Goal: Information Seeking & Learning: Check status

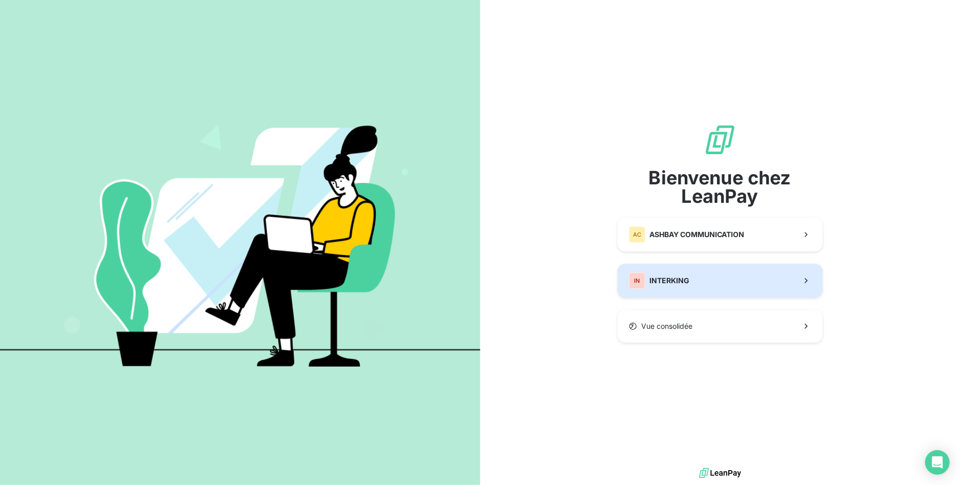
click at [684, 278] on span "INTERKING" at bounding box center [669, 281] width 40 height 10
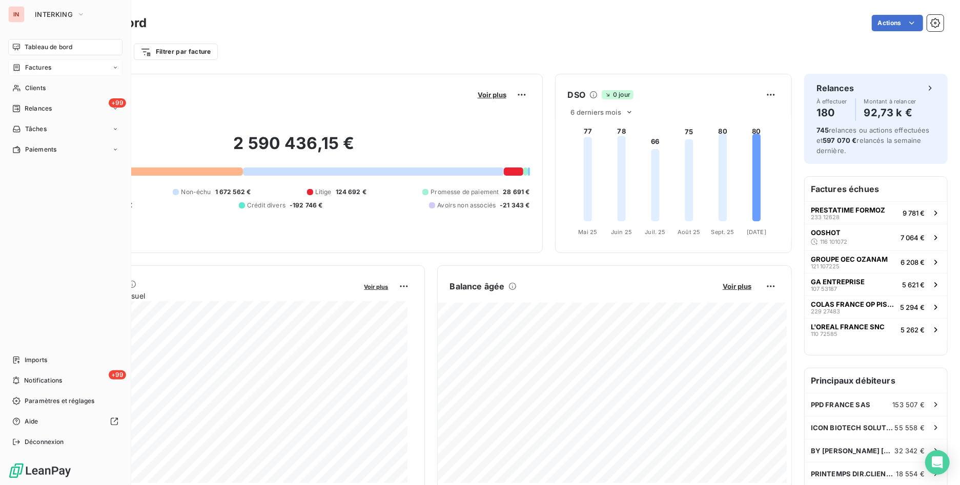
click at [44, 69] on span "Factures" at bounding box center [38, 67] width 26 height 9
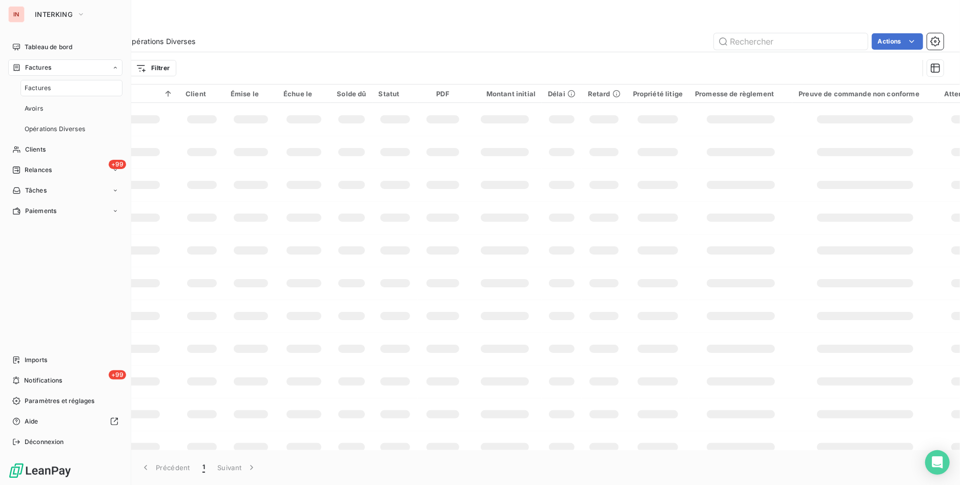
click at [49, 89] on span "Factures" at bounding box center [38, 88] width 26 height 9
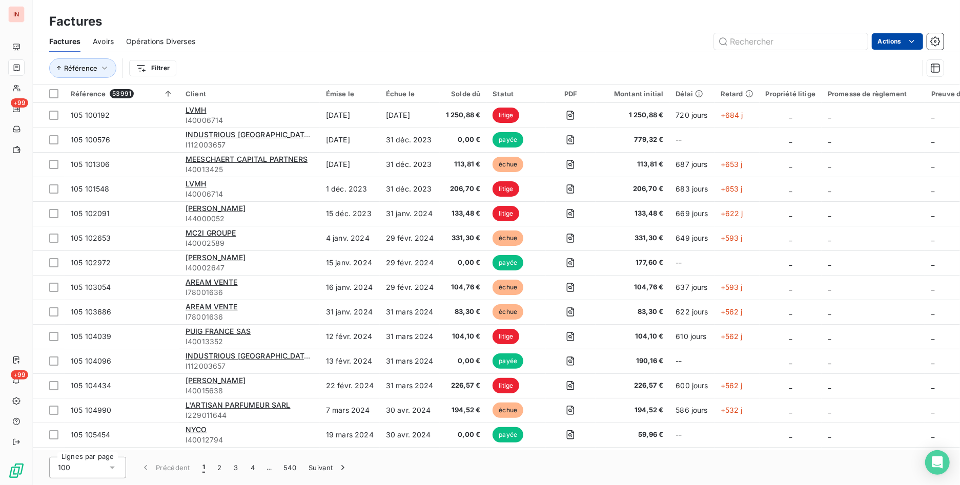
click at [903, 35] on html "IN +99 +99 Factures Factures Avoirs Opérations Diverses Actions Référence Filtr…" at bounding box center [480, 242] width 960 height 485
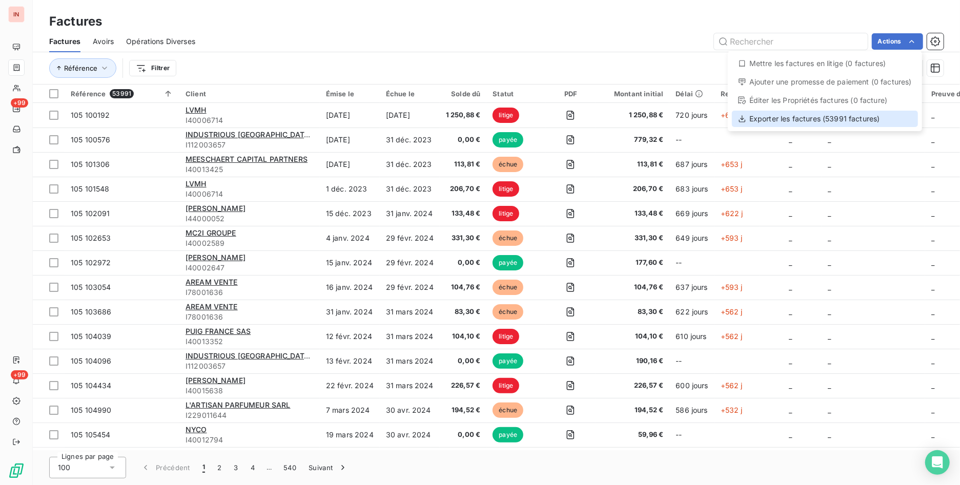
click at [796, 123] on div "Exporter les factures (53991 factures)" at bounding box center [825, 119] width 186 height 16
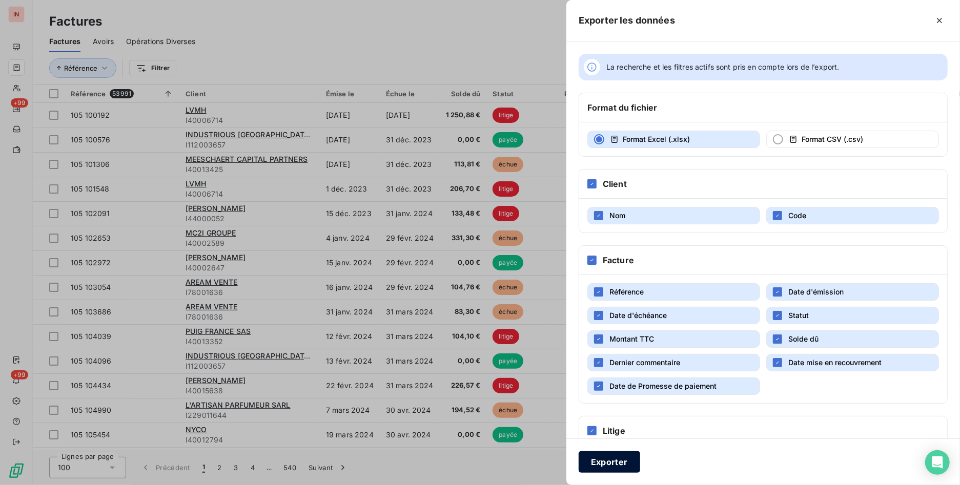
click at [624, 458] on button "Exporter" at bounding box center [610, 463] width 62 height 22
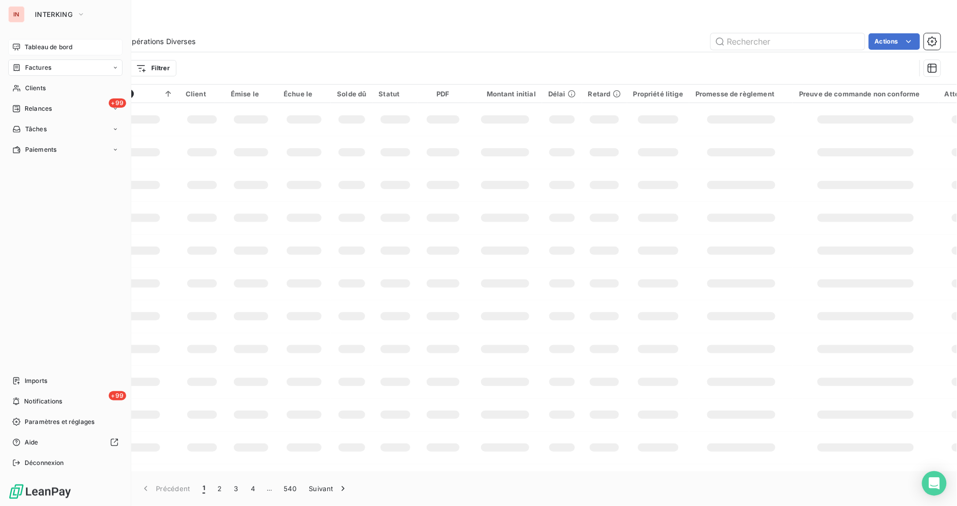
click at [47, 50] on span "Tableau de bord" at bounding box center [49, 47] width 48 height 9
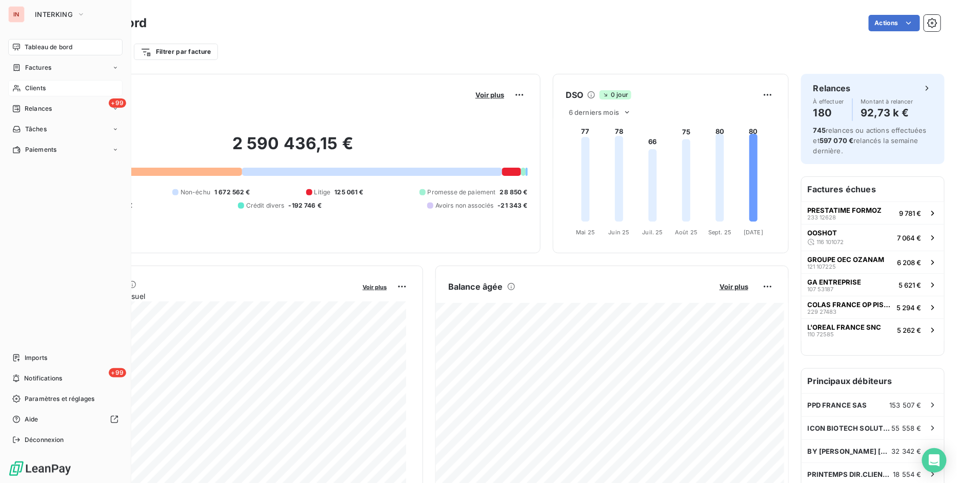
click at [25, 85] on span "Clients" at bounding box center [35, 88] width 21 height 9
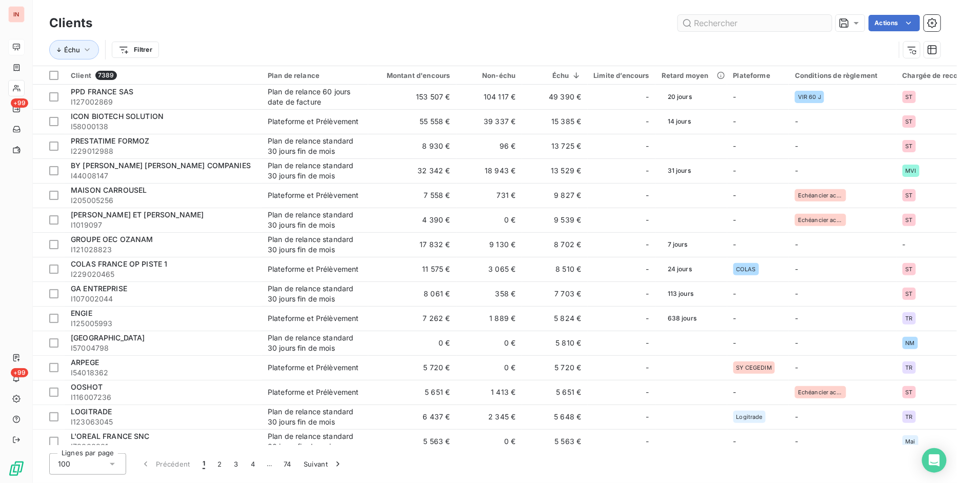
click at [719, 24] on input "text" at bounding box center [755, 23] width 154 height 16
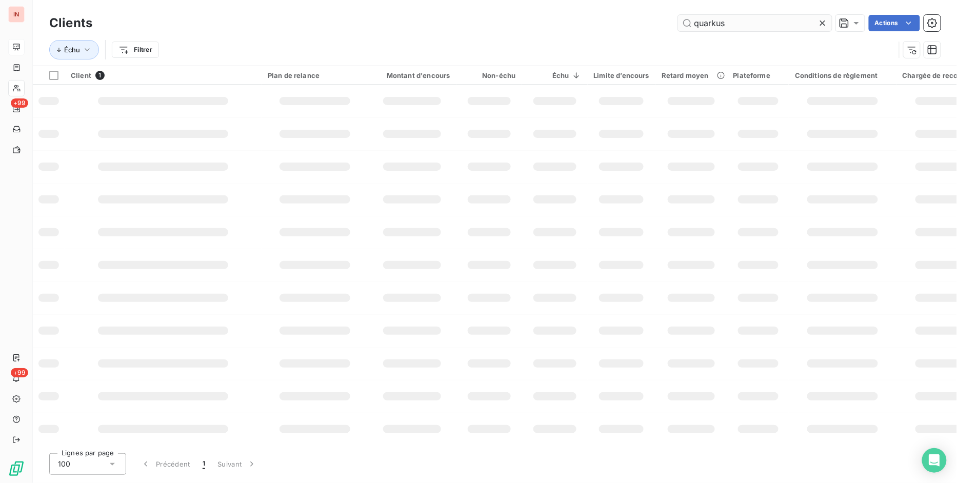
type input "quarkus"
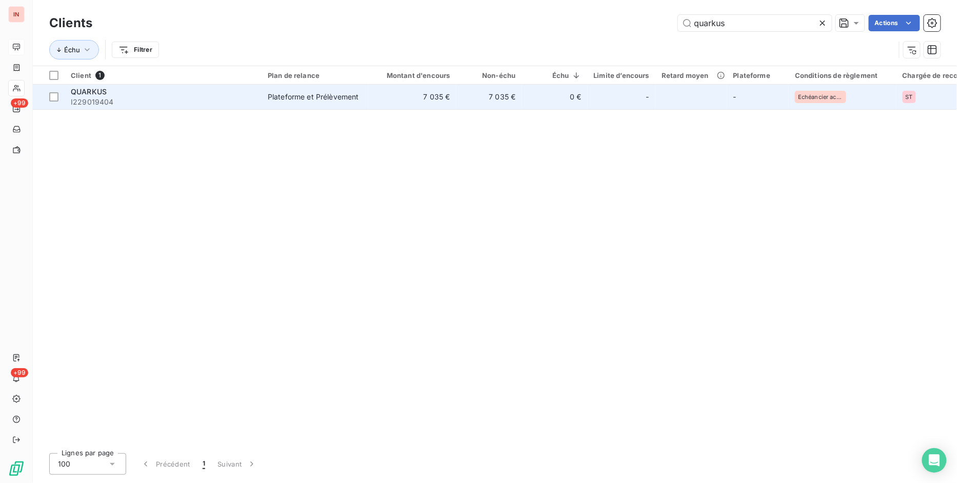
click at [414, 96] on td "7 035 €" at bounding box center [412, 97] width 88 height 25
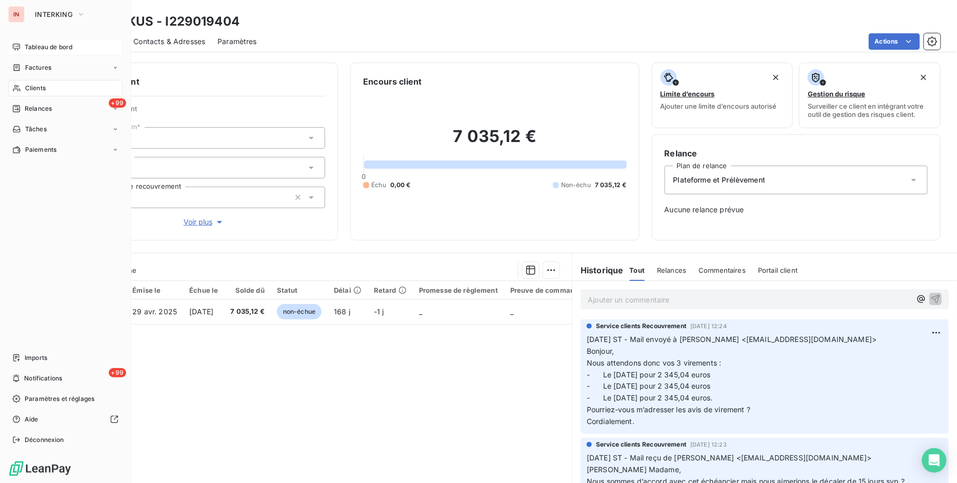
click at [53, 47] on span "Tableau de bord" at bounding box center [49, 47] width 48 height 9
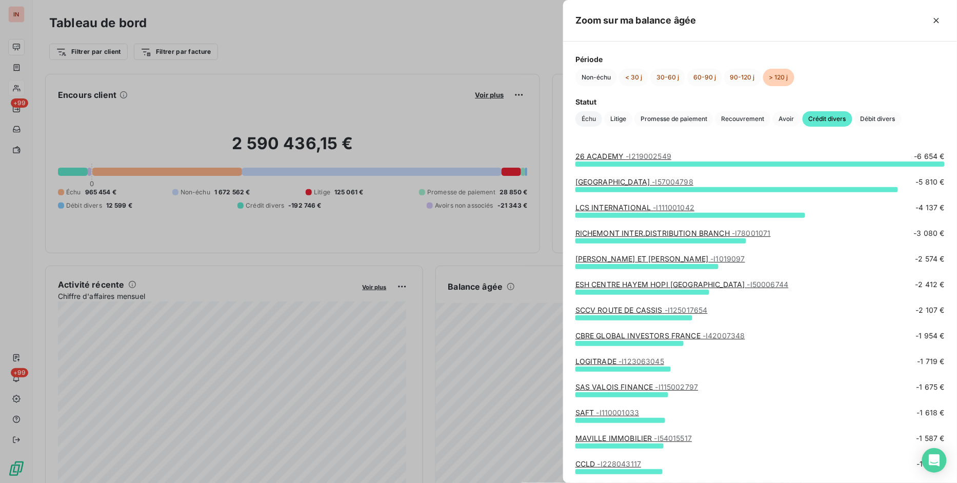
click at [596, 121] on span "Échu" at bounding box center [588, 118] width 27 height 15
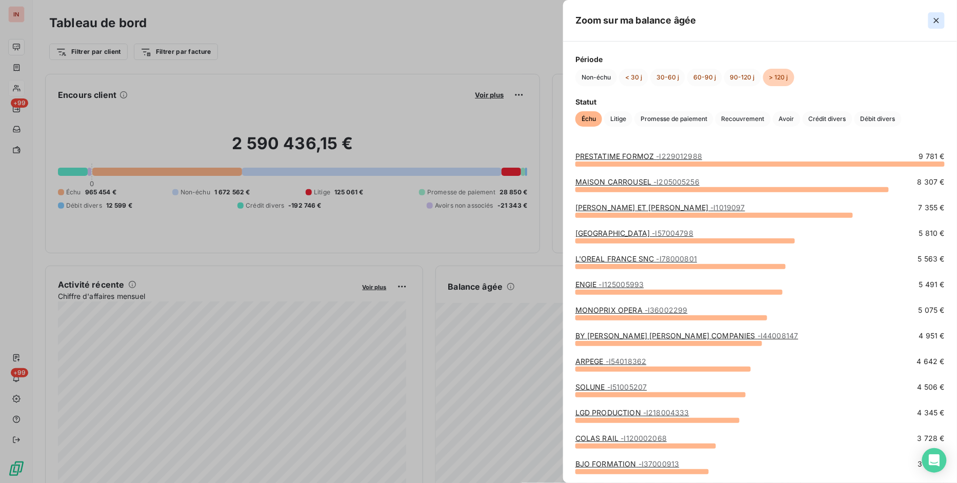
click at [937, 19] on icon "button" at bounding box center [936, 20] width 10 height 10
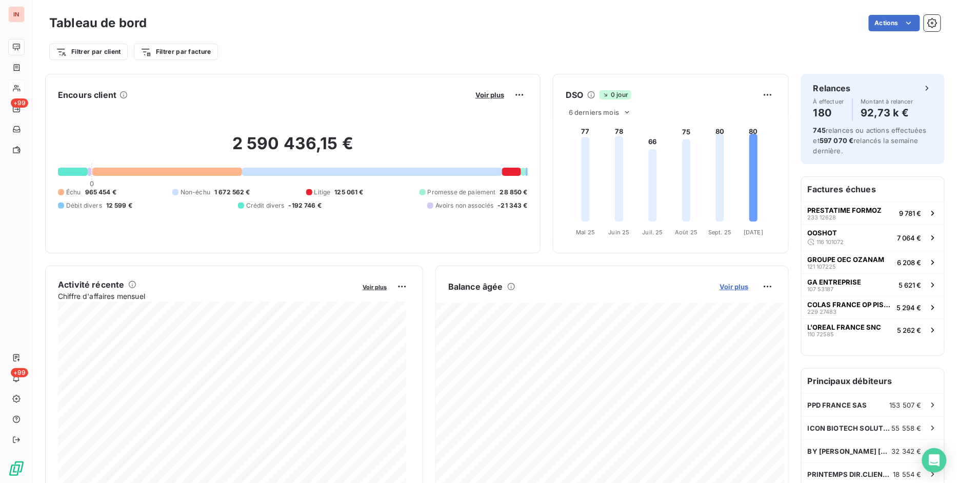
click at [721, 286] on span "Voir plus" at bounding box center [733, 286] width 29 height 8
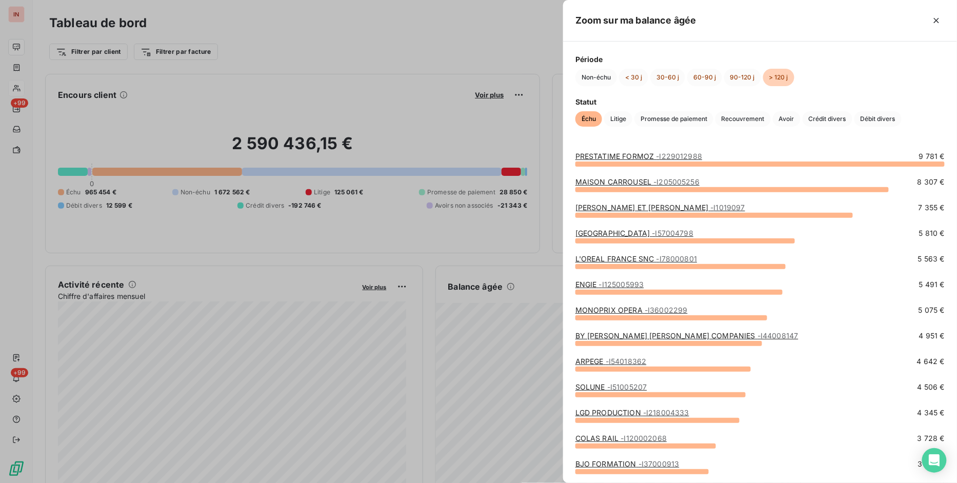
click at [434, 253] on div at bounding box center [478, 241] width 957 height 483
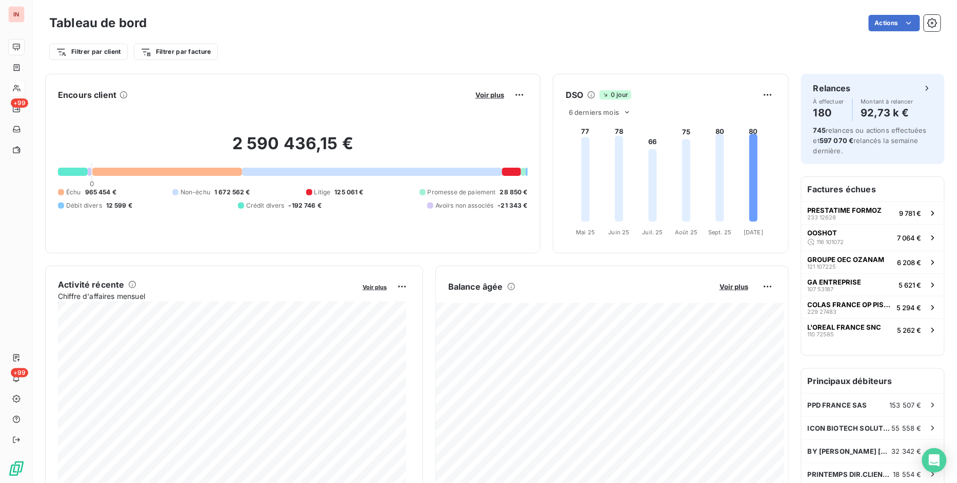
click at [921, 21] on html "IN +99 +99 Tableau de bord Actions Filtrer par client Filtrer par facture Encou…" at bounding box center [478, 241] width 957 height 483
click at [927, 21] on icon "button" at bounding box center [932, 23] width 10 height 10
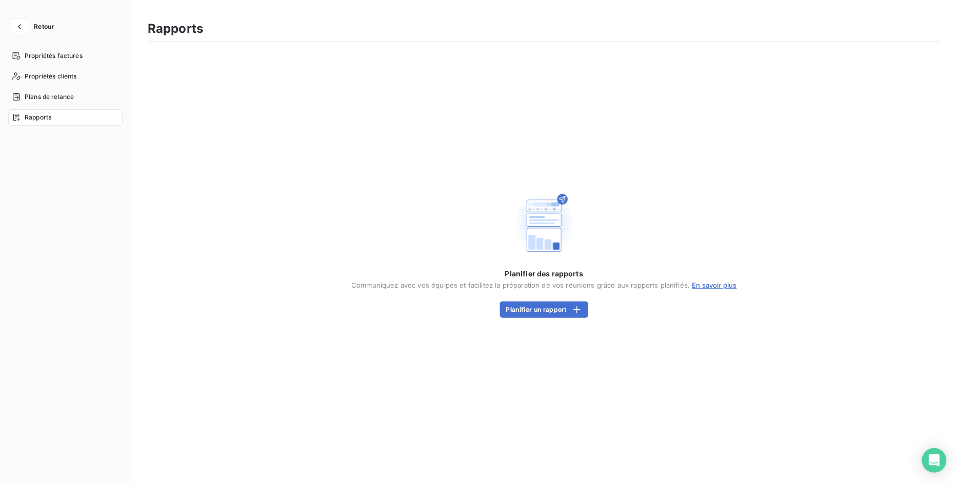
click at [57, 111] on div "Rapports" at bounding box center [65, 117] width 114 height 16
click at [780, 131] on div "Planifier des rapports Communiquez avec vos équipes et facilitez la préparation…" at bounding box center [544, 254] width 792 height 425
click at [51, 19] on button "Retour" at bounding box center [35, 26] width 54 height 16
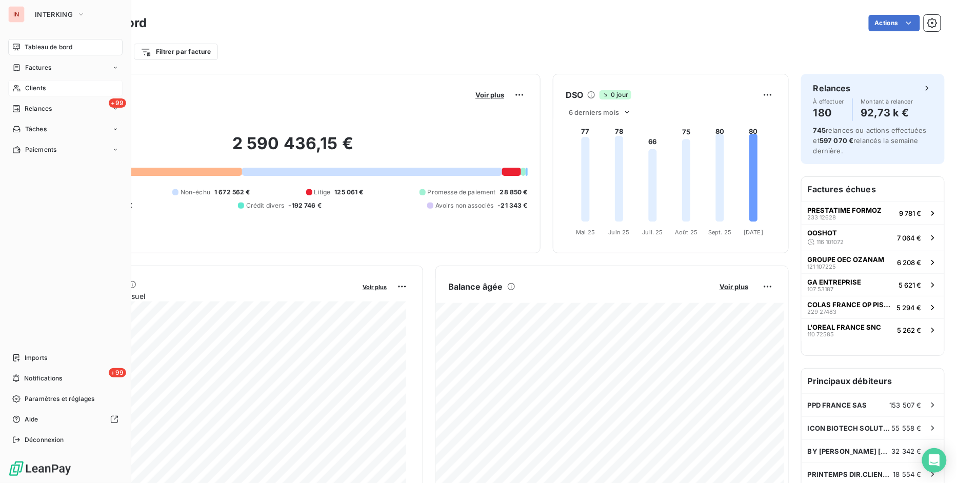
drag, startPoint x: 47, startPoint y: 86, endPoint x: 112, endPoint y: 84, distance: 65.2
click at [47, 86] on div "Clients" at bounding box center [65, 88] width 114 height 16
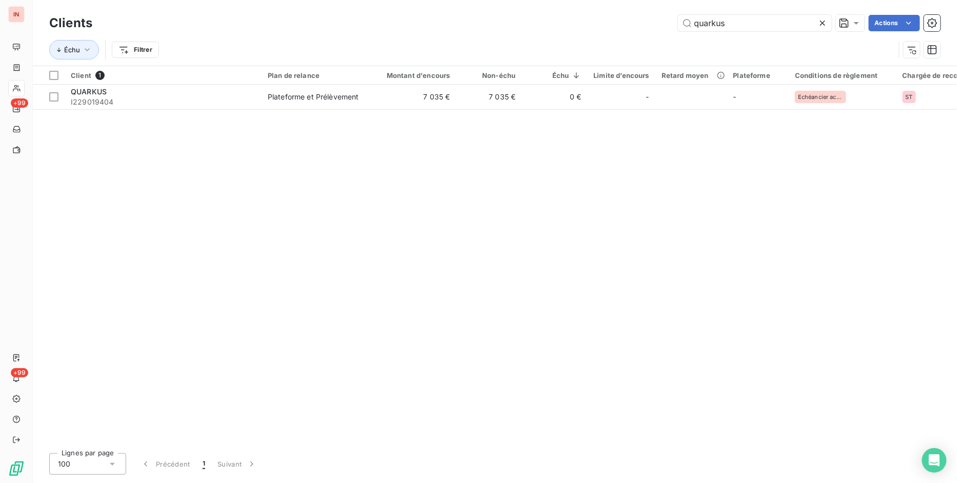
drag, startPoint x: 756, startPoint y: 28, endPoint x: 306, endPoint y: -4, distance: 451.2
click at [306, 0] on html "IN +99 +99 Clients quarkus Actions Échu Filtrer Client 1 Plan de relance Montan…" at bounding box center [478, 241] width 957 height 483
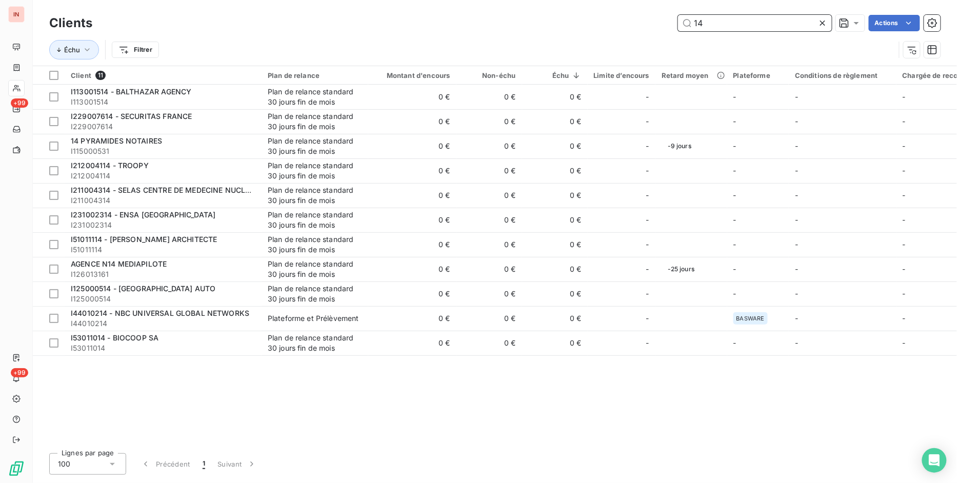
drag, startPoint x: 729, startPoint y: 17, endPoint x: 576, endPoint y: 24, distance: 153.9
click at [576, 24] on div "14 Actions" at bounding box center [523, 23] width 836 height 16
paste input "ACQUA DI PARMA [GEOGRAPHIC_DATA]"
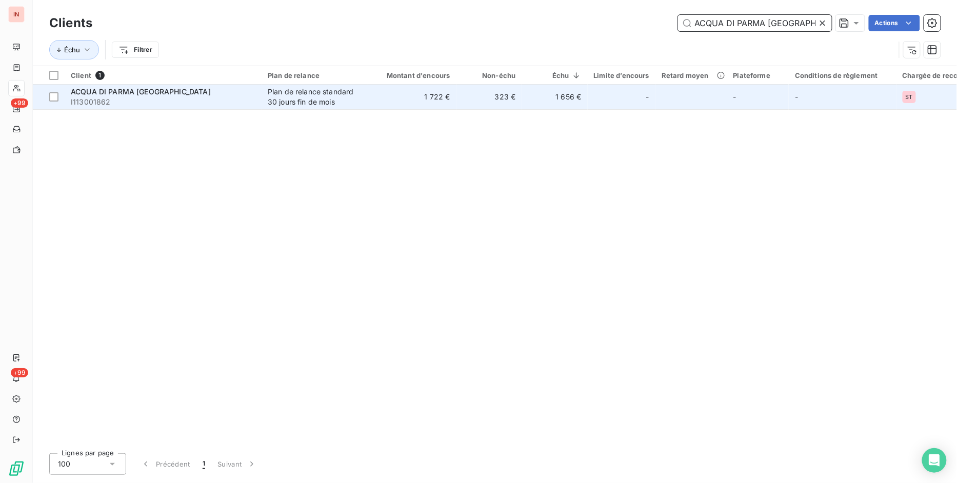
type input "ACQUA DI PARMA [GEOGRAPHIC_DATA]"
click at [480, 94] on td "323 €" at bounding box center [489, 97] width 66 height 25
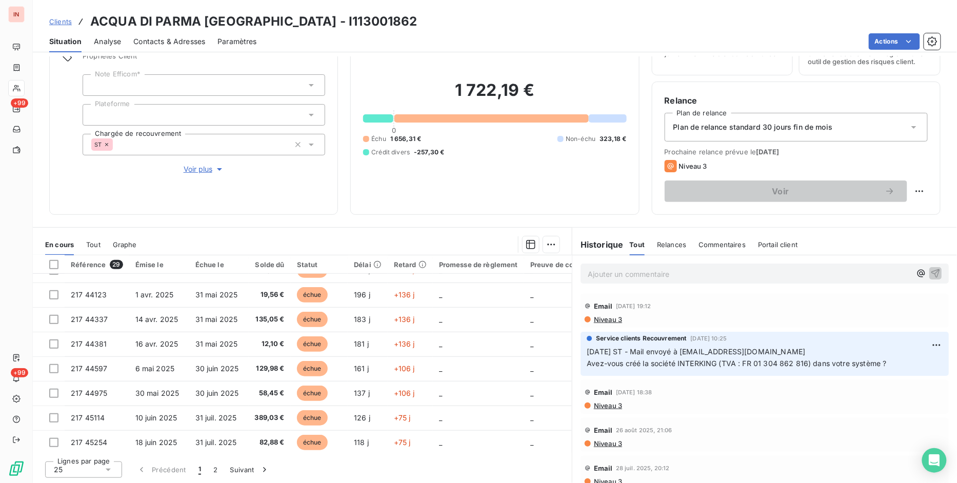
scroll to position [440, 0]
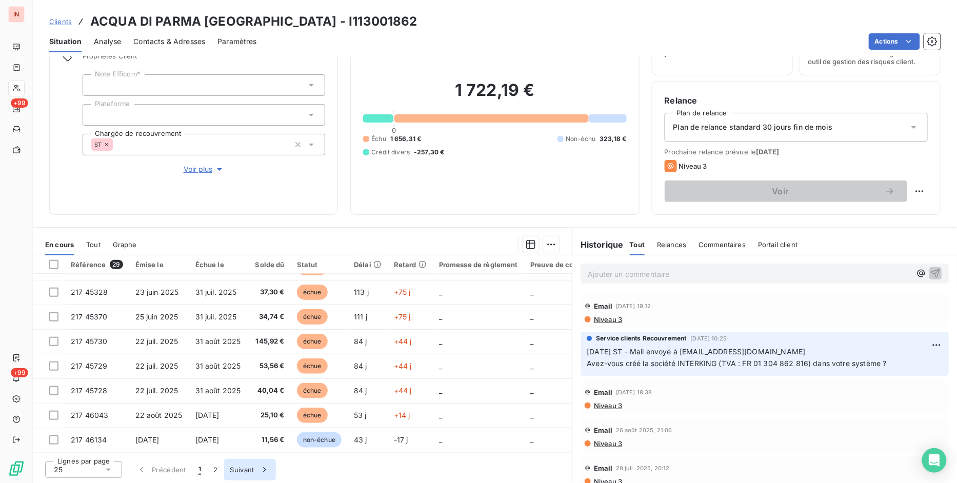
drag, startPoint x: 225, startPoint y: 475, endPoint x: 247, endPoint y: 473, distance: 22.1
click at [234, 473] on button "Suivant" at bounding box center [250, 470] width 52 height 22
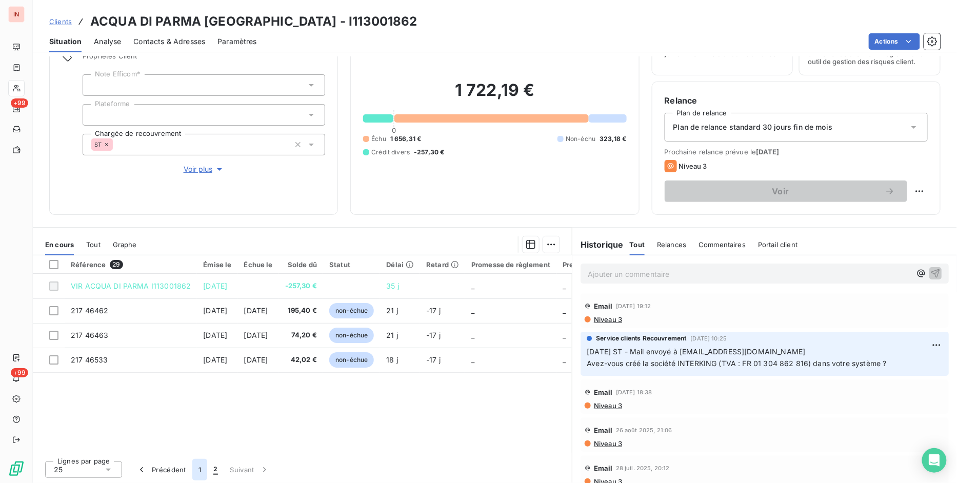
click at [196, 469] on button "1" at bounding box center [199, 470] width 15 height 22
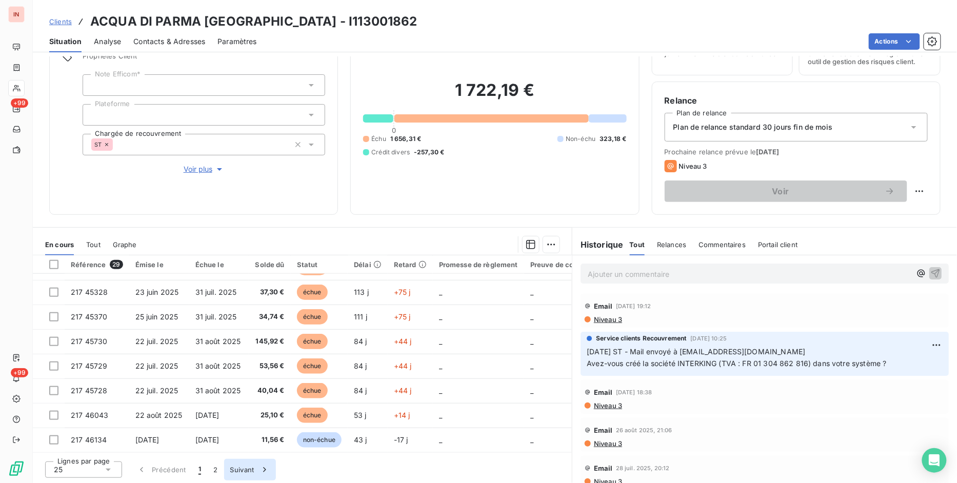
click at [238, 467] on button "Suivant" at bounding box center [250, 470] width 52 height 22
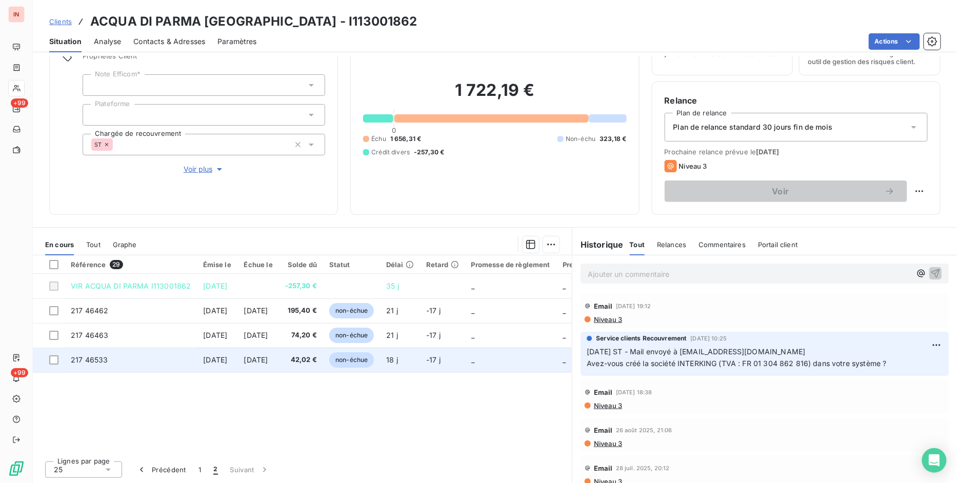
scroll to position [0, 0]
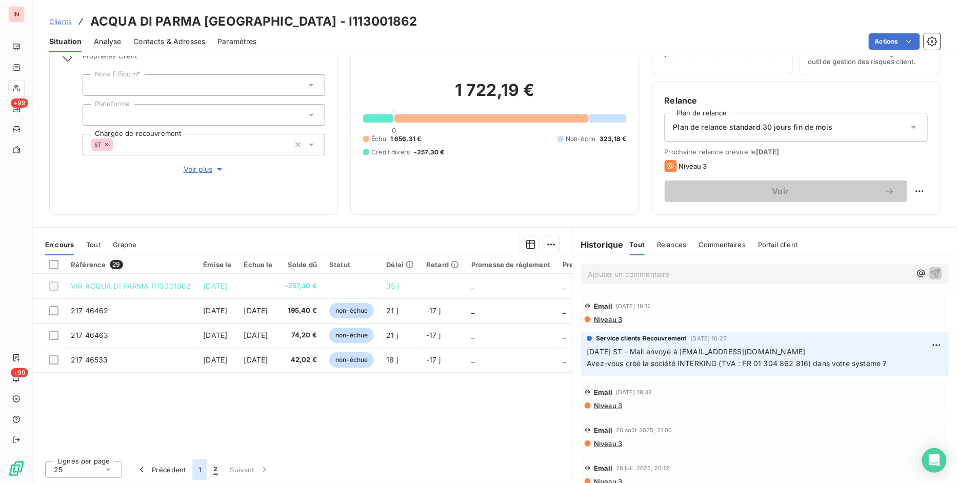
click at [200, 468] on button "1" at bounding box center [199, 470] width 15 height 22
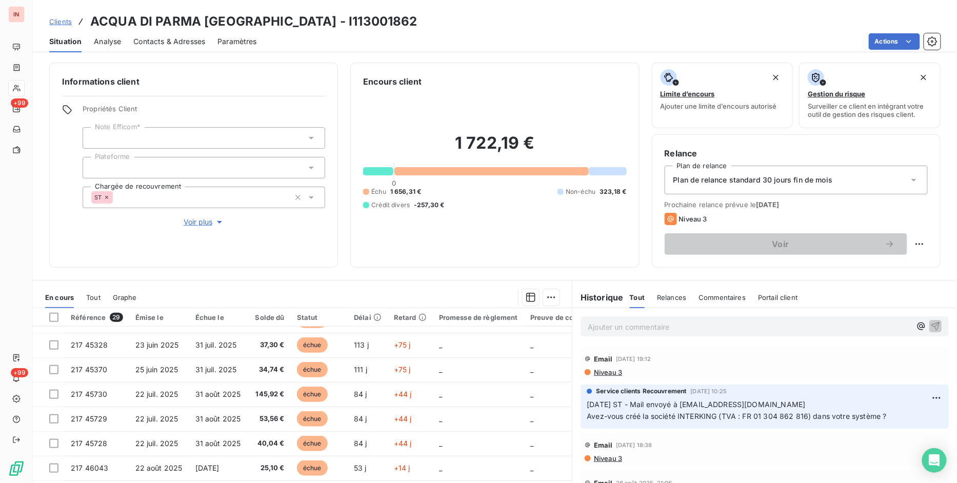
scroll to position [53, 0]
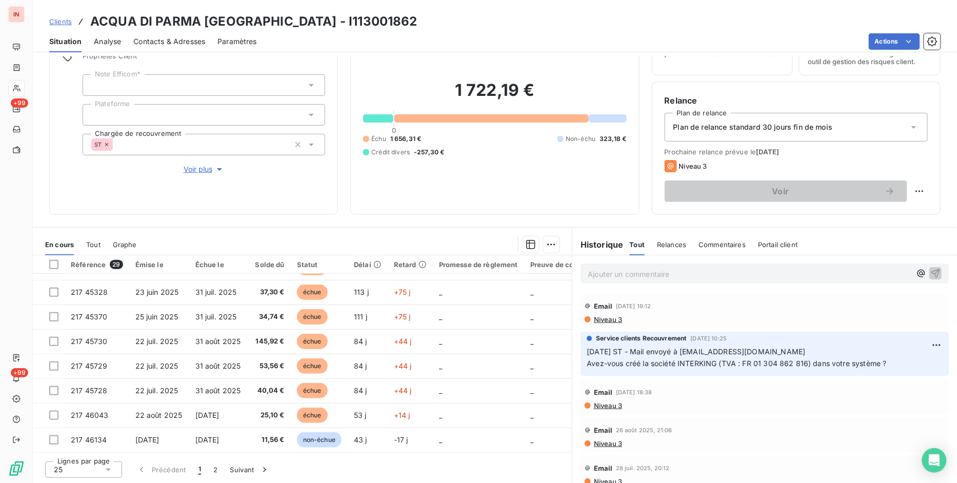
click at [57, 26] on link "Clients" at bounding box center [60, 21] width 23 height 10
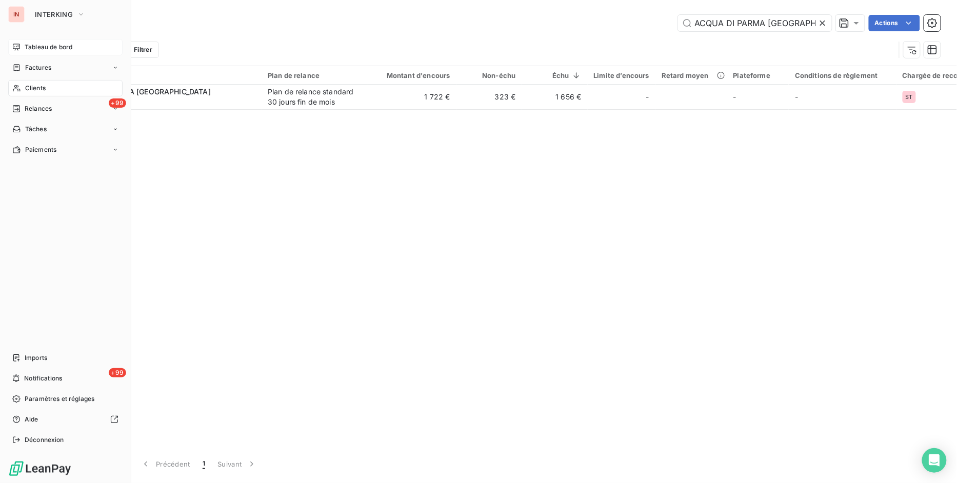
click at [16, 48] on icon at bounding box center [16, 47] width 7 height 7
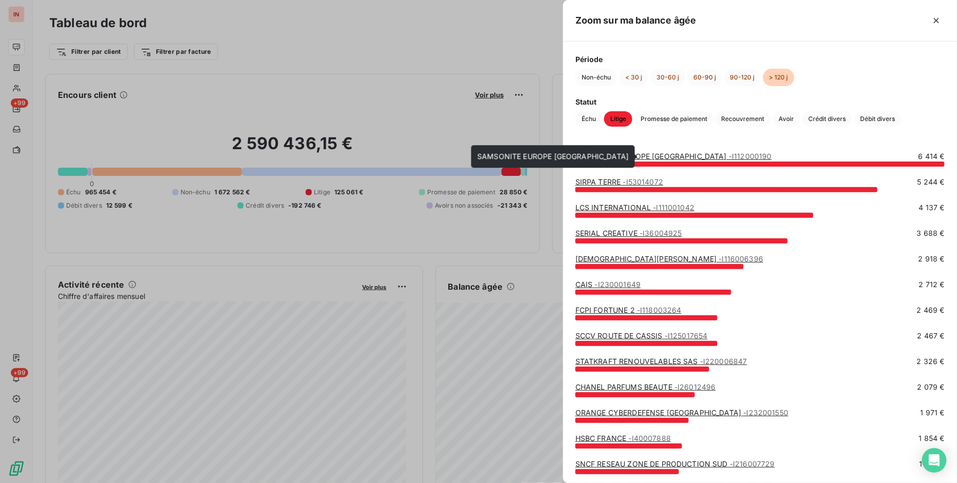
click at [626, 154] on link "SAMSONITE EUROPE NV - I112000190" at bounding box center [673, 156] width 196 height 9
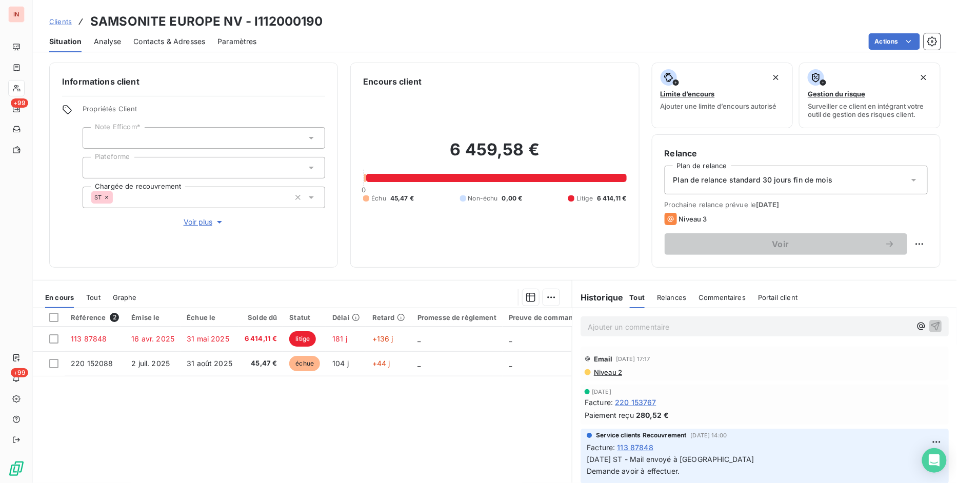
click at [273, 412] on div "Référence 2 Émise le Échue le Solde dû Statut Délai Retard Promesse de règlemen…" at bounding box center [302, 406] width 539 height 197
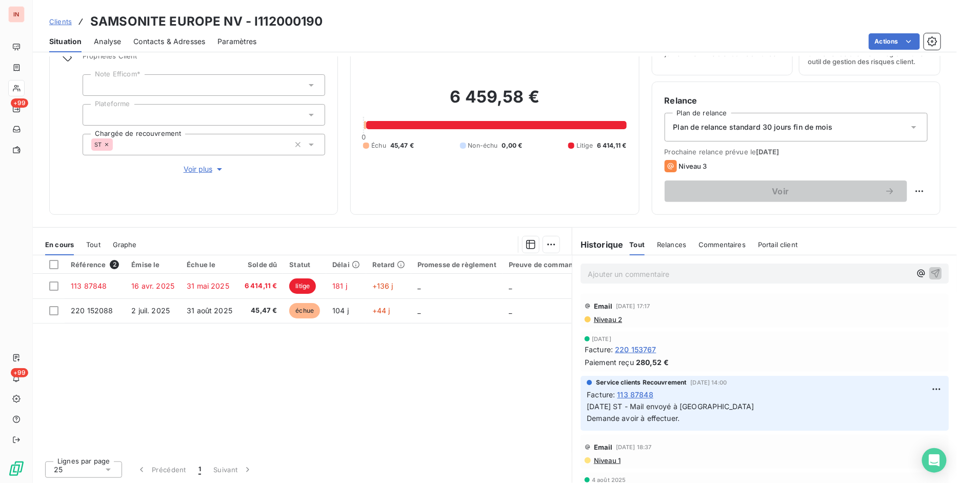
click at [399, 390] on div "Référence 2 Émise le Échue le Solde dû Statut Délai Retard Promesse de règlemen…" at bounding box center [302, 353] width 539 height 197
drag, startPoint x: 632, startPoint y: 362, endPoint x: 678, endPoint y: 362, distance: 46.1
click at [678, 362] on div "Paiement reçu 280,52 €" at bounding box center [764, 362] width 360 height 11
click at [354, 367] on div "Référence 2 Émise le Échue le Solde dû Statut Délai Retard Promesse de règlemen…" at bounding box center [302, 353] width 539 height 197
click at [374, 388] on div "Référence 2 Émise le Échue le Solde dû Statut Délai Retard Promesse de règlemen…" at bounding box center [302, 353] width 539 height 197
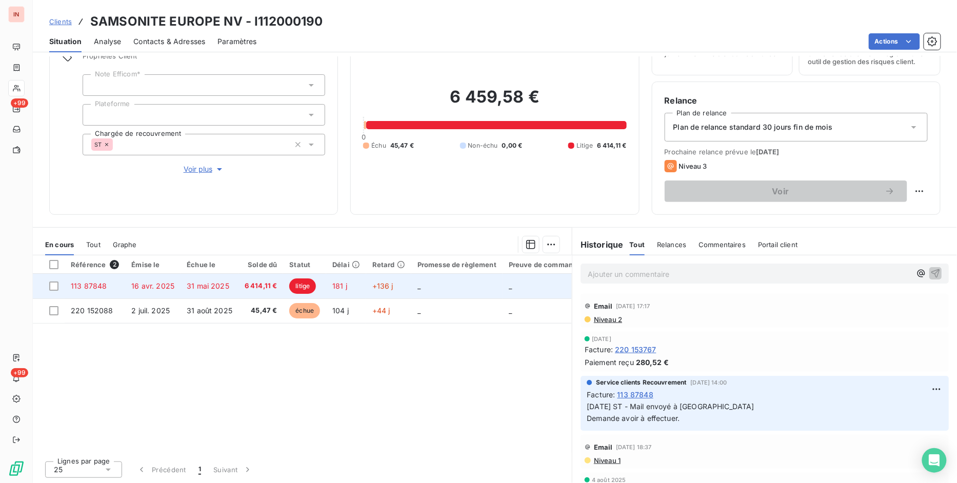
click at [300, 286] on span "litige" at bounding box center [302, 285] width 27 height 15
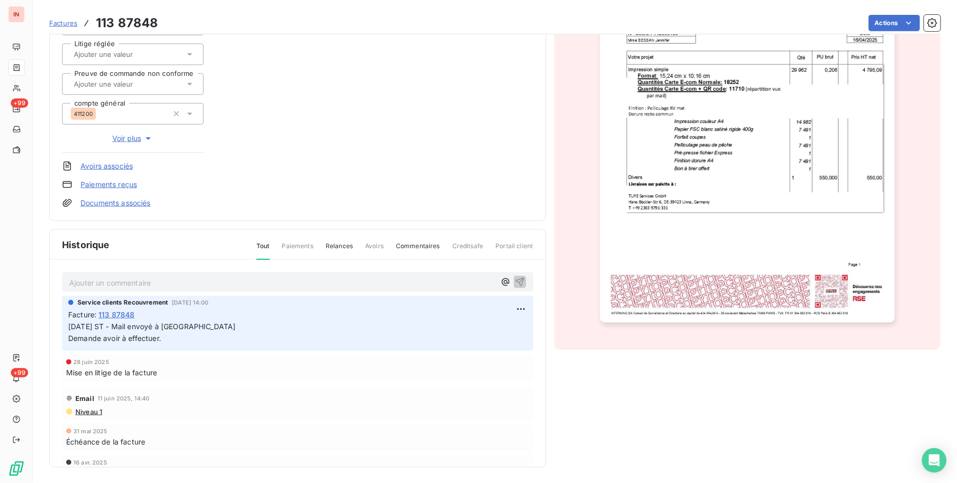
scroll to position [163, 0]
drag, startPoint x: 70, startPoint y: 339, endPoint x: 186, endPoint y: 337, distance: 116.4
click at [186, 337] on p "[DATE] ST - Mail envoyé à [GEOGRAPHIC_DATA] Demande avoir à effectuer." at bounding box center [297, 332] width 459 height 24
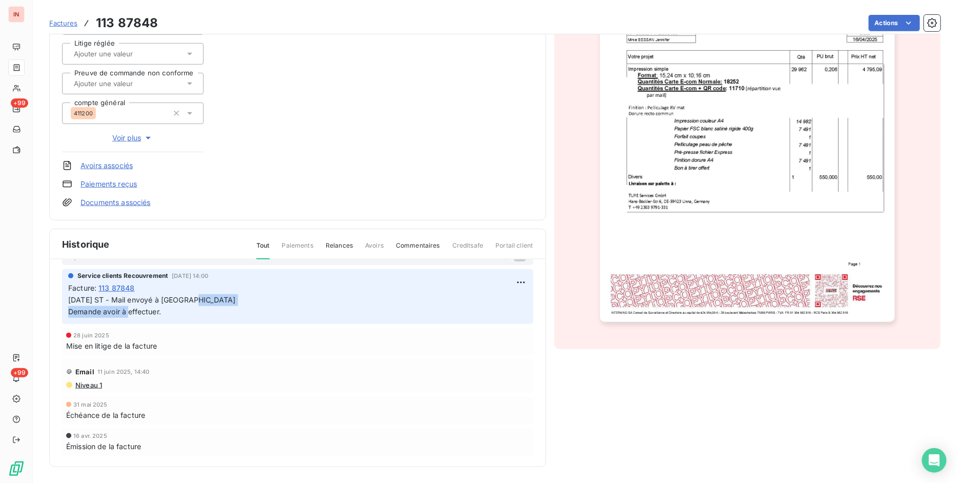
click at [121, 310] on span "[DATE] ST - Mail envoyé à [GEOGRAPHIC_DATA] Demande avoir à effectuer." at bounding box center [151, 305] width 167 height 21
drag, startPoint x: 132, startPoint y: 298, endPoint x: 214, endPoint y: 303, distance: 81.7
click at [214, 303] on p "[DATE] ST - Mail envoyé à [GEOGRAPHIC_DATA] Demande avoir à effectuer." at bounding box center [297, 306] width 459 height 24
click at [218, 306] on p "[DATE] ST - Mail envoyé à [GEOGRAPHIC_DATA] Demande avoir à effectuer." at bounding box center [297, 306] width 459 height 24
click at [168, 313] on p "[DATE] ST - Mail envoyé à [GEOGRAPHIC_DATA] Demande avoir à effectuer." at bounding box center [297, 306] width 459 height 24
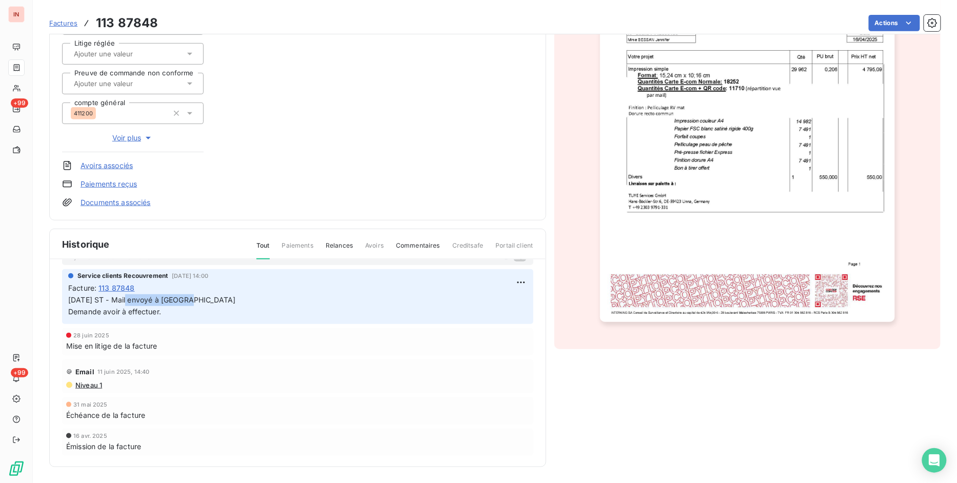
drag, startPoint x: 131, startPoint y: 298, endPoint x: 198, endPoint y: 297, distance: 67.7
click at [198, 297] on p "[DATE] ST - Mail envoyé à [GEOGRAPHIC_DATA] Demande avoir à effectuer." at bounding box center [297, 306] width 459 height 24
click at [504, 276] on html "IN +99 +99 Factures 113 87848 Actions SAMSONITE EUROPE [GEOGRAPHIC_DATA] I11200…" at bounding box center [478, 241] width 957 height 483
click at [500, 306] on div "Editer" at bounding box center [483, 304] width 57 height 16
drag, startPoint x: 123, startPoint y: 310, endPoint x: 185, endPoint y: 313, distance: 61.6
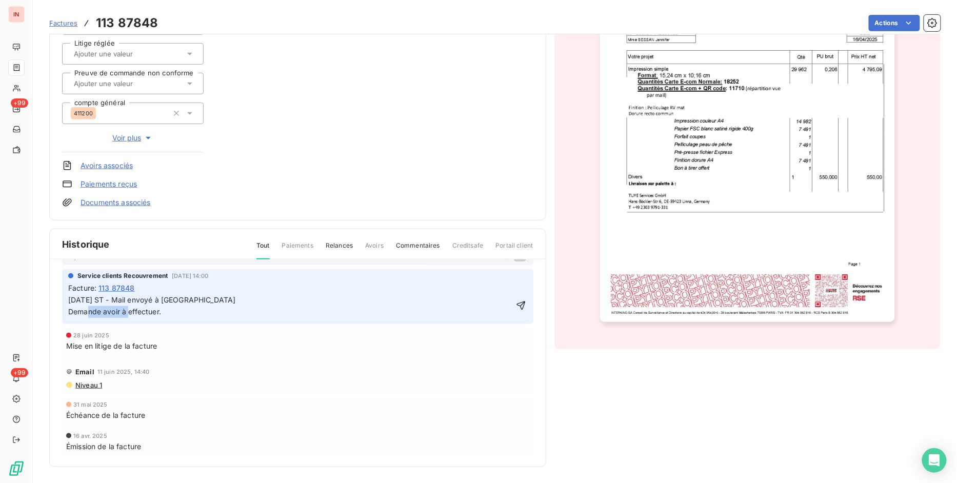
click at [185, 313] on p "[DATE] ST - Mail envoyé à [GEOGRAPHIC_DATA] Demande avoir à effectuer." at bounding box center [290, 306] width 444 height 24
click at [237, 309] on p "[DATE] ST - Mail envoyé à [GEOGRAPHIC_DATA] Demande avoir effectuée" at bounding box center [297, 306] width 459 height 24
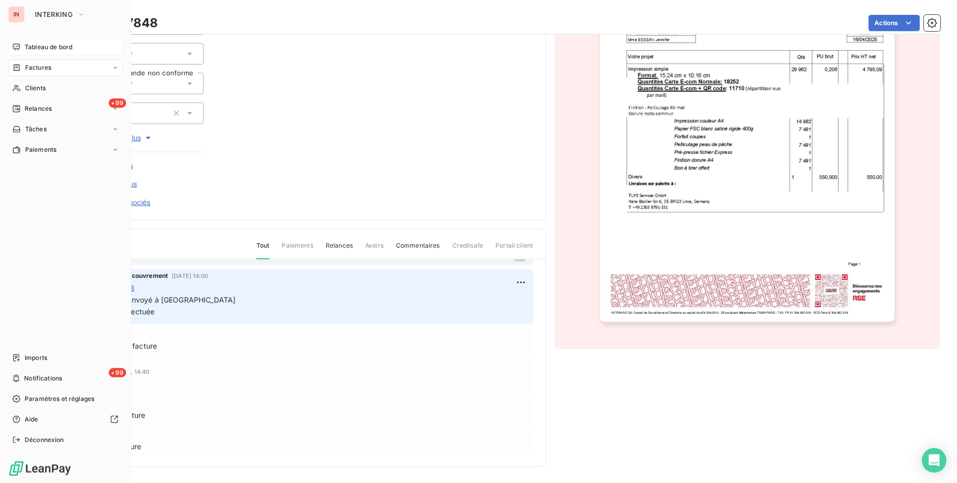
click at [32, 48] on span "Tableau de bord" at bounding box center [49, 47] width 48 height 9
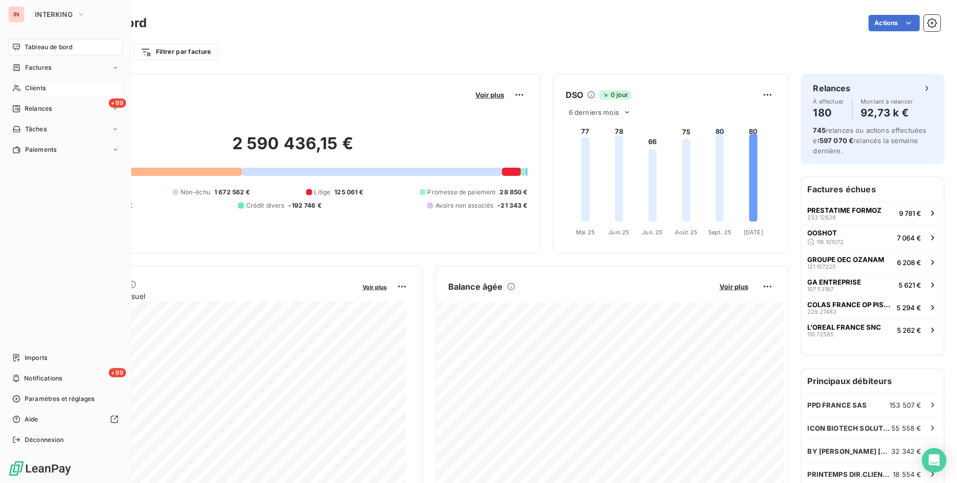
click at [45, 90] on span "Clients" at bounding box center [35, 88] width 21 height 9
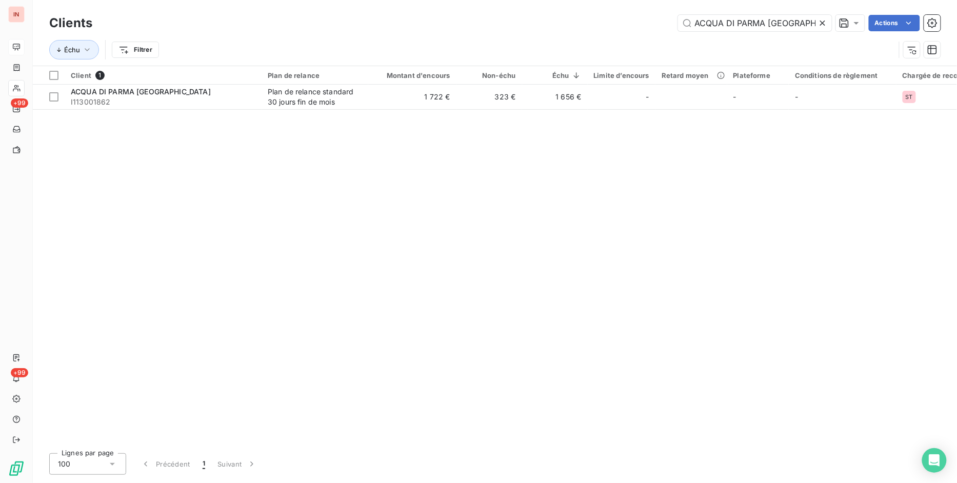
drag, startPoint x: 798, startPoint y: 25, endPoint x: 431, endPoint y: 18, distance: 367.1
click at [431, 18] on div "ACQUA DI PARMA FRANCE Actions" at bounding box center [523, 23] width 836 height 16
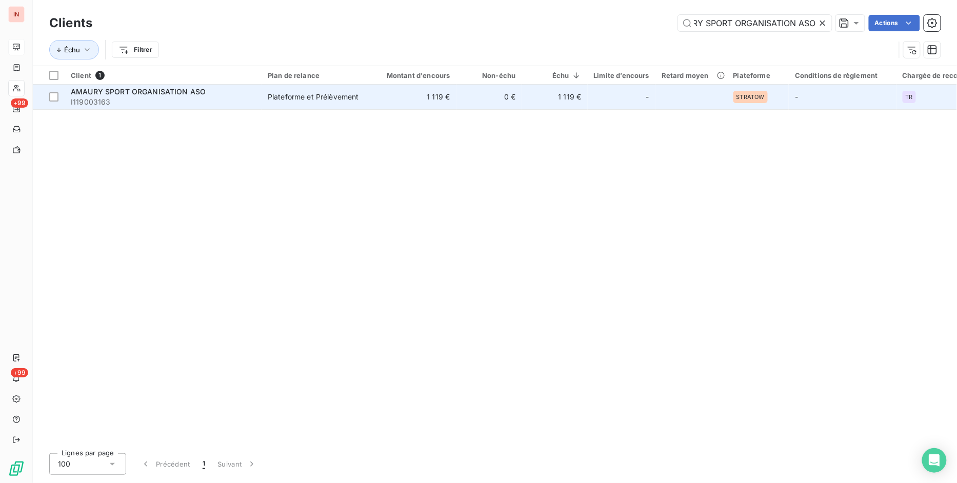
type input "AMAURY SPORT ORGANISATION ASO"
click at [330, 101] on div "Plateforme et Prélèvement" at bounding box center [313, 97] width 91 height 10
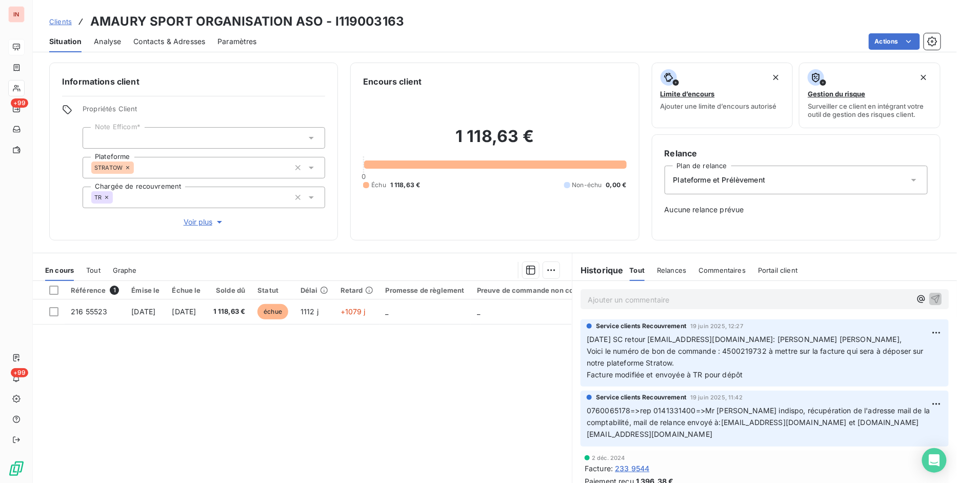
click at [753, 375] on p "[DATE] SC retour [EMAIL_ADDRESS][DOMAIN_NAME]: [PERSON_NAME] Madame, [PERSON_NA…" at bounding box center [764, 357] width 356 height 47
click at [747, 377] on p "[DATE] SC retour [EMAIL_ADDRESS][DOMAIN_NAME]: [PERSON_NAME] Madame, [PERSON_NA…" at bounding box center [764, 357] width 356 height 47
click at [762, 372] on p "[DATE] SC retour [EMAIL_ADDRESS][DOMAIN_NAME]: [PERSON_NAME] Madame, [PERSON_NA…" at bounding box center [764, 357] width 356 height 47
click at [754, 376] on p "[DATE] SC retour [EMAIL_ADDRESS][DOMAIN_NAME]: [PERSON_NAME] Madame, [PERSON_NA…" at bounding box center [764, 357] width 356 height 47
drag, startPoint x: 401, startPoint y: 14, endPoint x: 405, endPoint y: 23, distance: 9.0
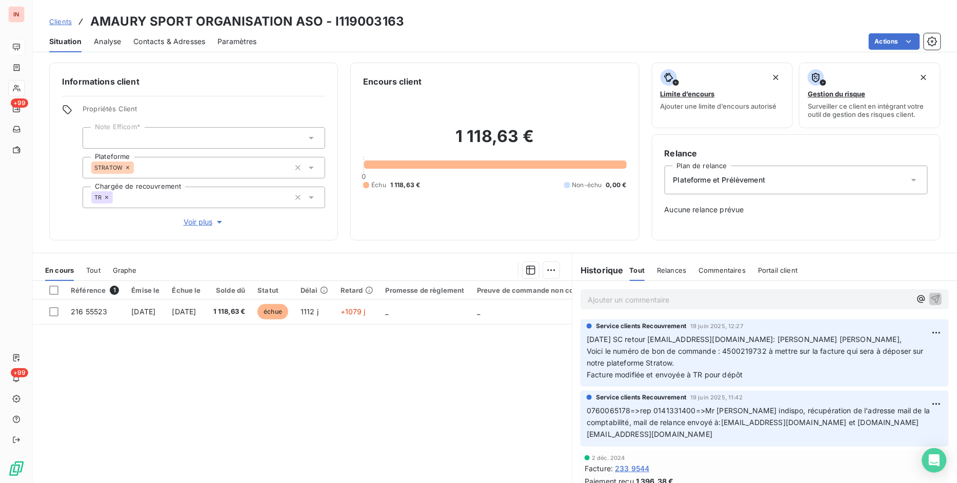
click at [401, 16] on div "Clients AMAURY SPORT ORGANISATION ASO - I119003163" at bounding box center [495, 21] width 924 height 18
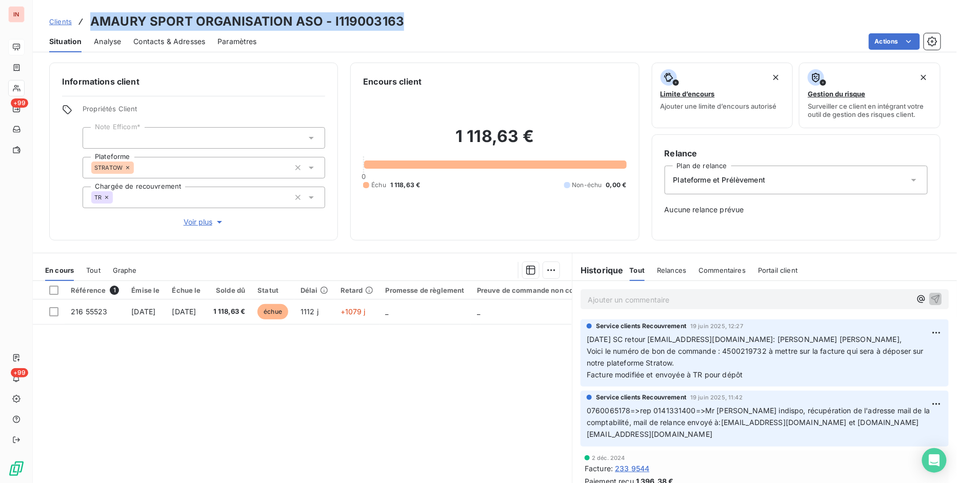
drag, startPoint x: 405, startPoint y: 23, endPoint x: 91, endPoint y: 23, distance: 314.2
click at [91, 23] on div "Clients AMAURY SPORT ORGANISATION ASO - I119003163" at bounding box center [495, 21] width 924 height 18
copy h3 "AMAURY SPORT ORGANISATION ASO - I119003163"
click at [63, 21] on span "Clients" at bounding box center [60, 21] width 23 height 8
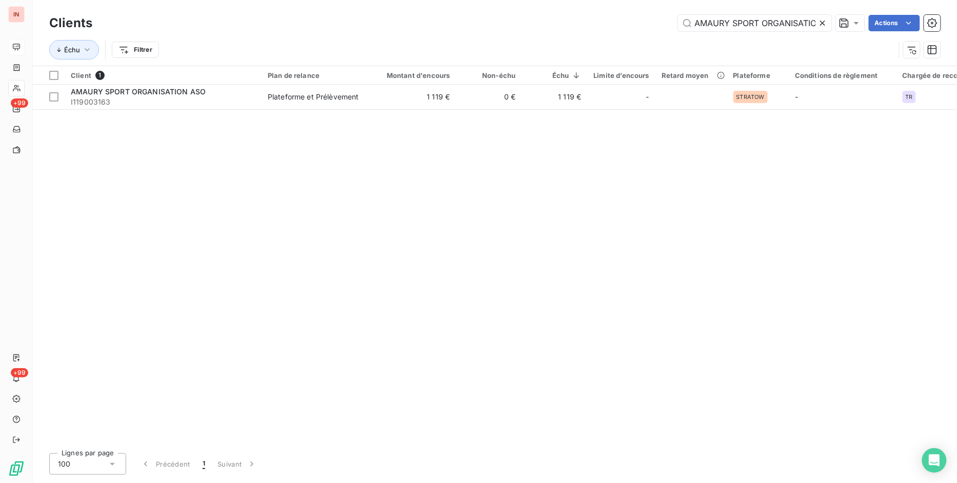
scroll to position [0, 28]
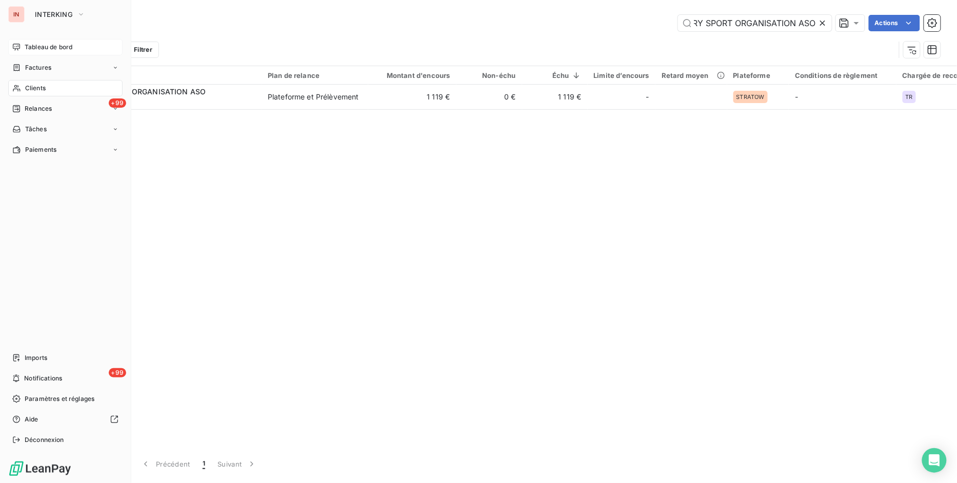
click at [47, 48] on span "Tableau de bord" at bounding box center [49, 47] width 48 height 9
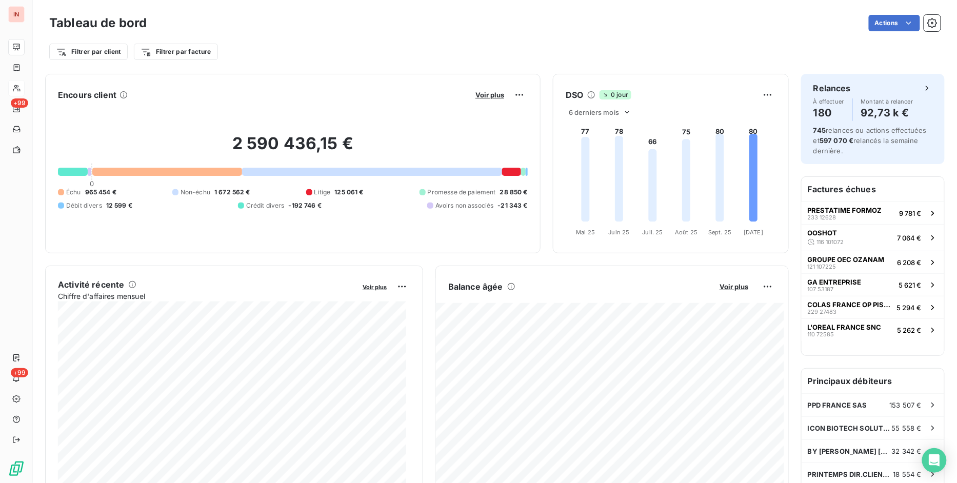
click at [507, 288] on icon at bounding box center [511, 286] width 8 height 8
click at [507, 287] on icon at bounding box center [511, 286] width 8 height 8
click at [509, 287] on icon at bounding box center [511, 286] width 8 height 8
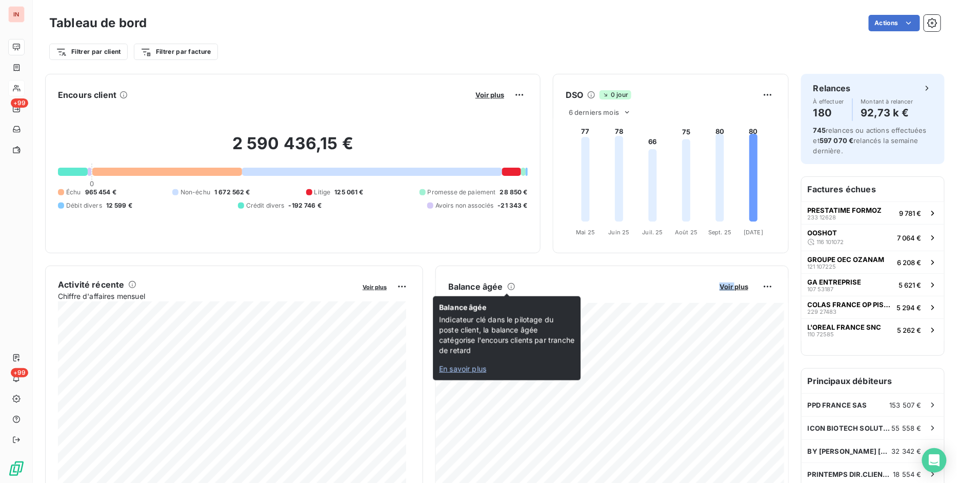
click at [480, 368] on span "En savoir plus" at bounding box center [462, 368] width 47 height 9
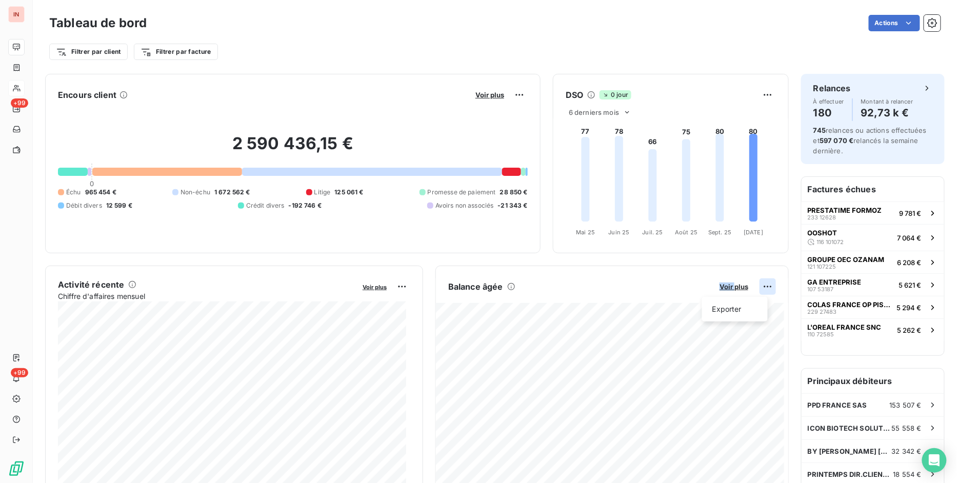
click at [759, 286] on html "IN +99 +99 Tableau de bord Actions Filtrer par client Filtrer par facture Encou…" at bounding box center [478, 241] width 957 height 483
click at [741, 308] on div "Exporter" at bounding box center [734, 309] width 57 height 16
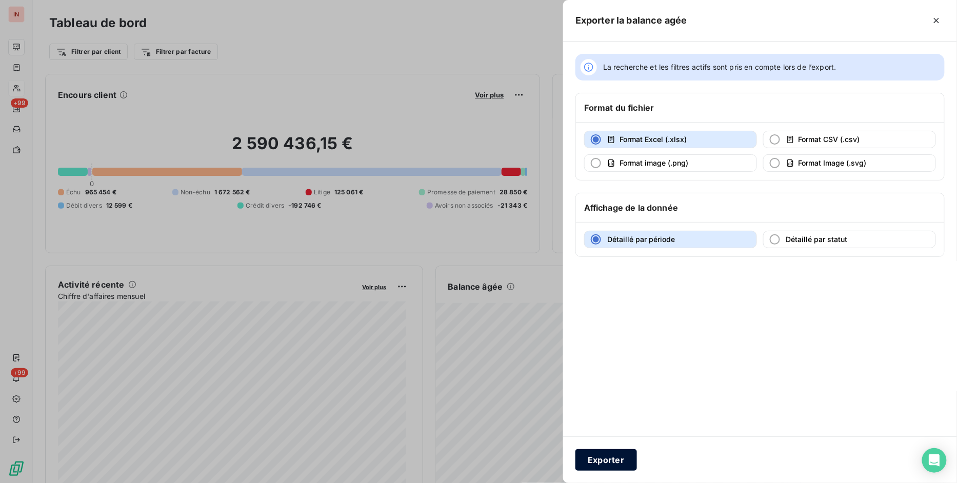
click at [612, 458] on button "Exporter" at bounding box center [606, 460] width 62 height 22
click at [617, 459] on button "Exporter" at bounding box center [606, 460] width 62 height 22
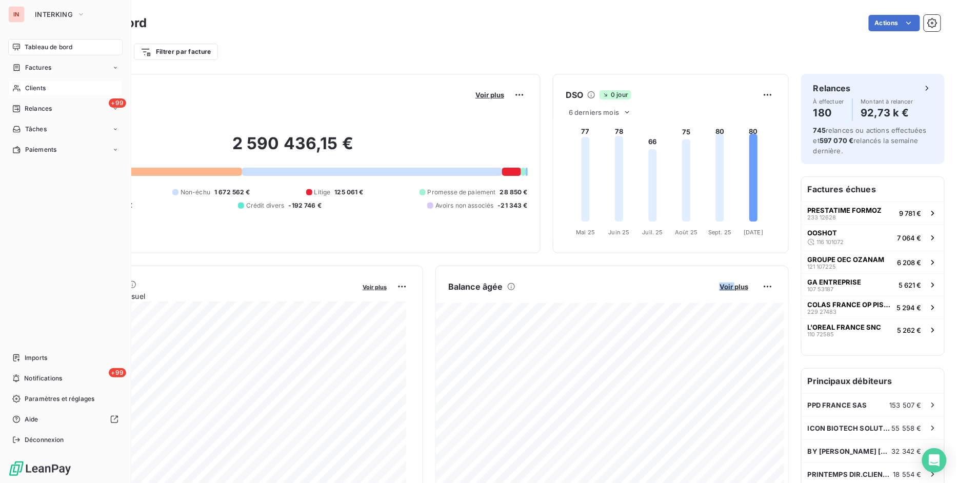
click at [39, 83] on div "Clients" at bounding box center [65, 88] width 114 height 16
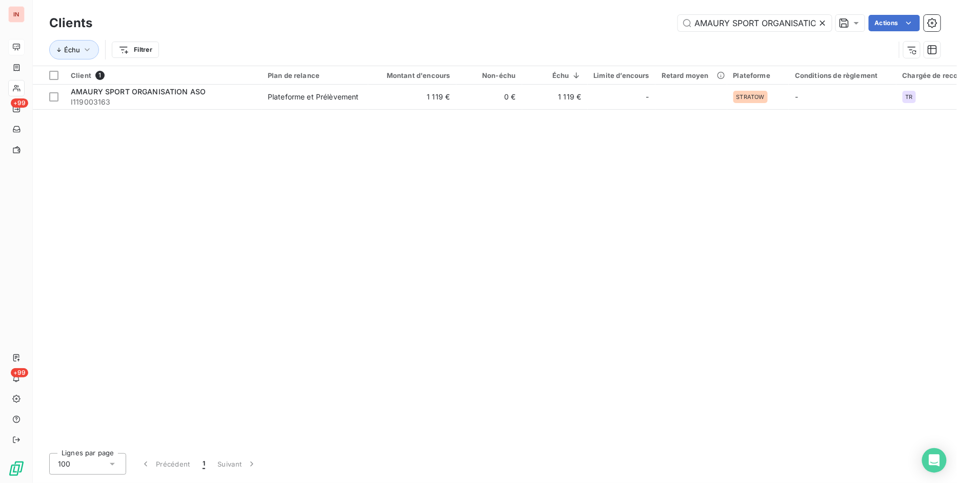
drag, startPoint x: 816, startPoint y: 21, endPoint x: 299, endPoint y: 12, distance: 516.8
click at [310, 12] on div "Clients AMAURY SPORT ORGANISATION ASO Actions" at bounding box center [494, 23] width 891 height 22
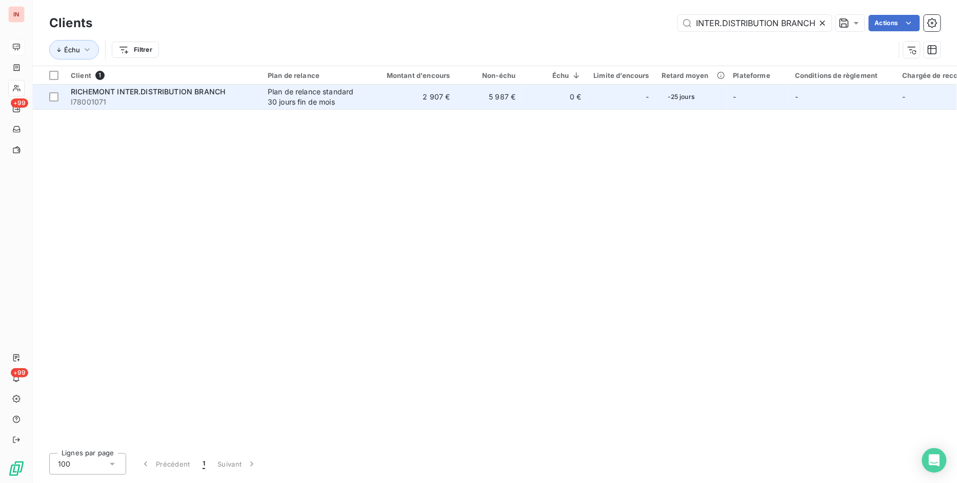
type input "RICHEMONT INTER.DISTRIBUTION BRANCH"
click at [448, 90] on td "2 907 €" at bounding box center [412, 97] width 88 height 25
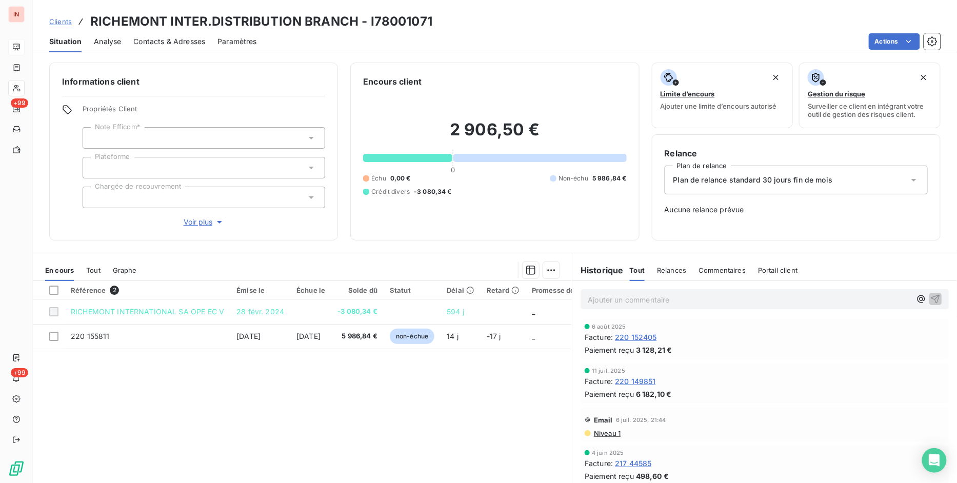
click at [644, 338] on span "220 152405" at bounding box center [636, 337] width 42 height 11
click at [426, 397] on div "Référence 2 Émise le Échue le Solde dû Statut Délai Retard Promesse de règlemen…" at bounding box center [302, 379] width 539 height 197
drag, startPoint x: 55, startPoint y: 19, endPoint x: 63, endPoint y: 22, distance: 8.1
click at [55, 19] on span "Clients" at bounding box center [60, 21] width 23 height 8
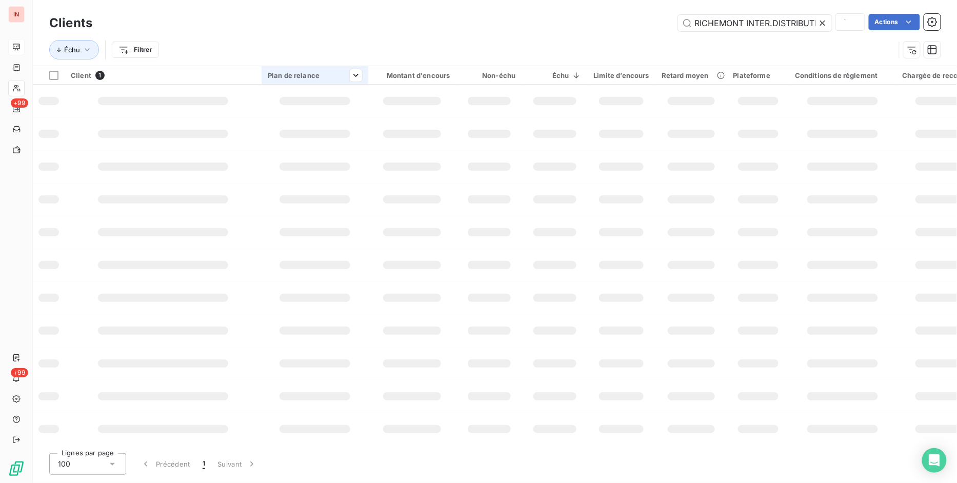
scroll to position [0, 52]
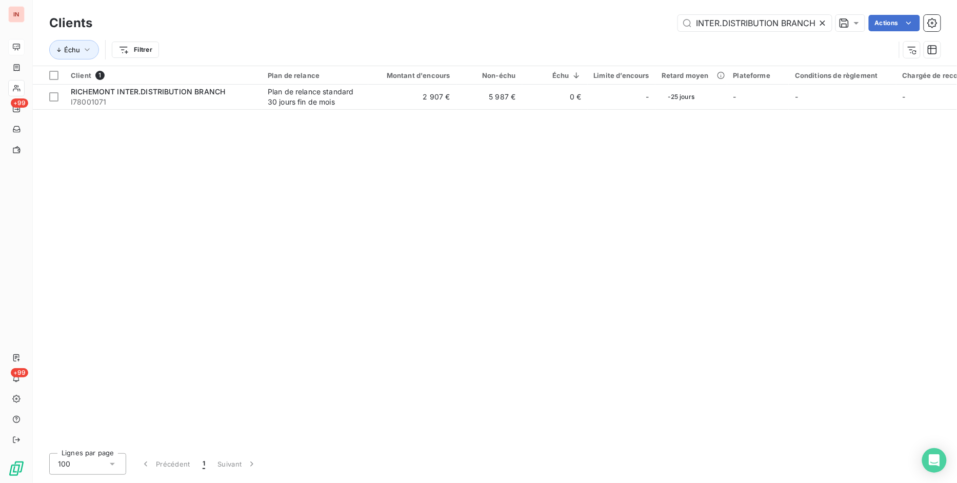
click at [819, 26] on icon at bounding box center [822, 23] width 10 height 10
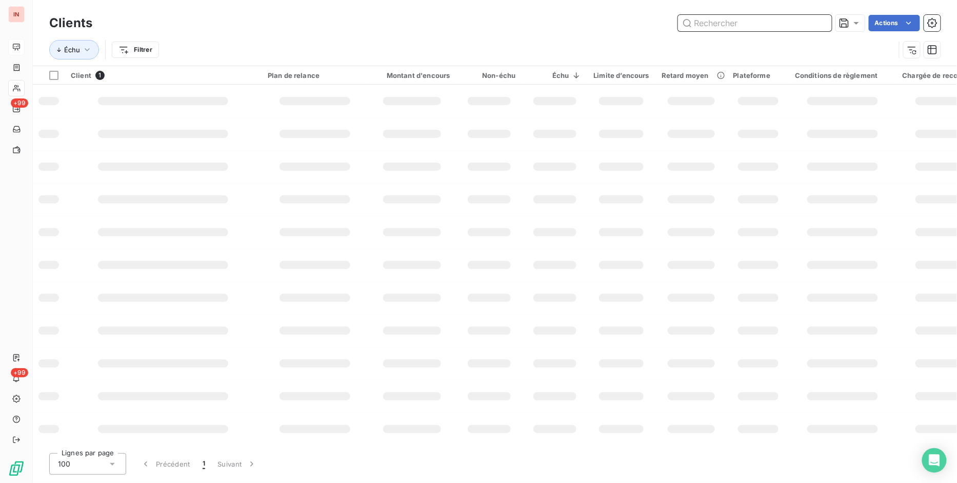
click at [778, 27] on input "text" at bounding box center [755, 23] width 154 height 16
paste input "WMH PROJECT"
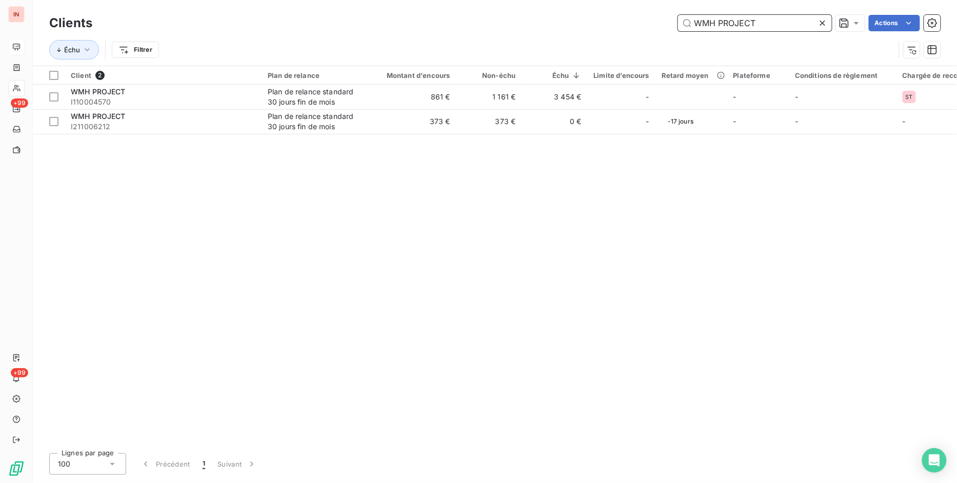
drag, startPoint x: 769, startPoint y: 21, endPoint x: 614, endPoint y: 26, distance: 154.9
click at [615, 26] on div "WMH PROJECT Actions" at bounding box center [523, 23] width 836 height 16
paste input "VOISIN CONSULTING"
type input "VOISIN CONSULTING"
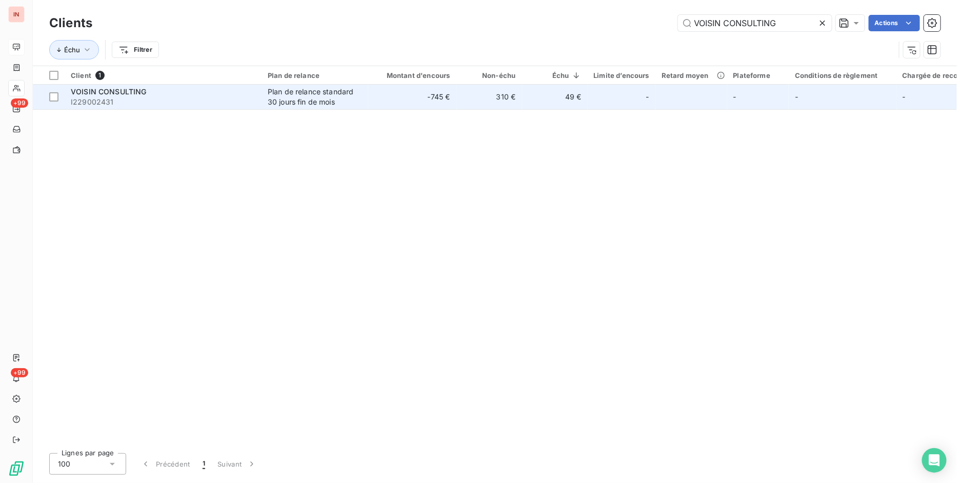
click at [426, 88] on td "-745 €" at bounding box center [412, 97] width 88 height 25
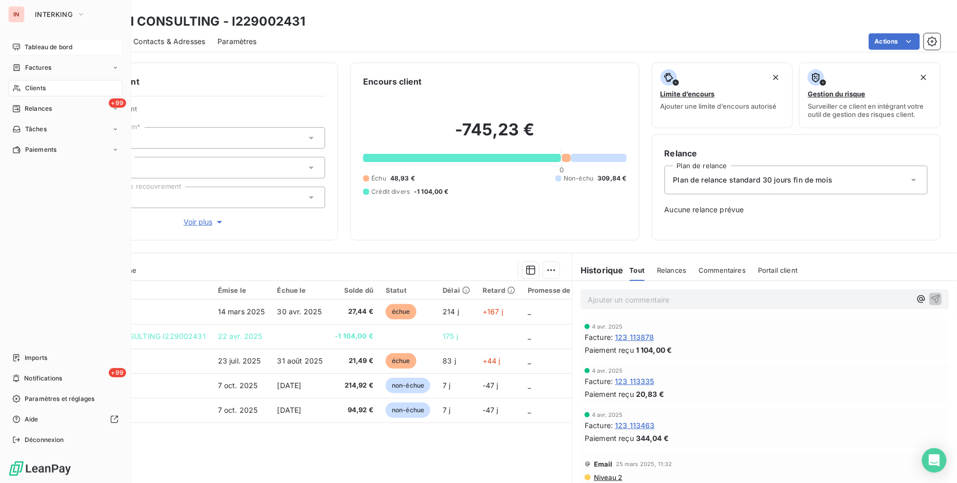
click at [67, 47] on span "Tableau de bord" at bounding box center [49, 47] width 48 height 9
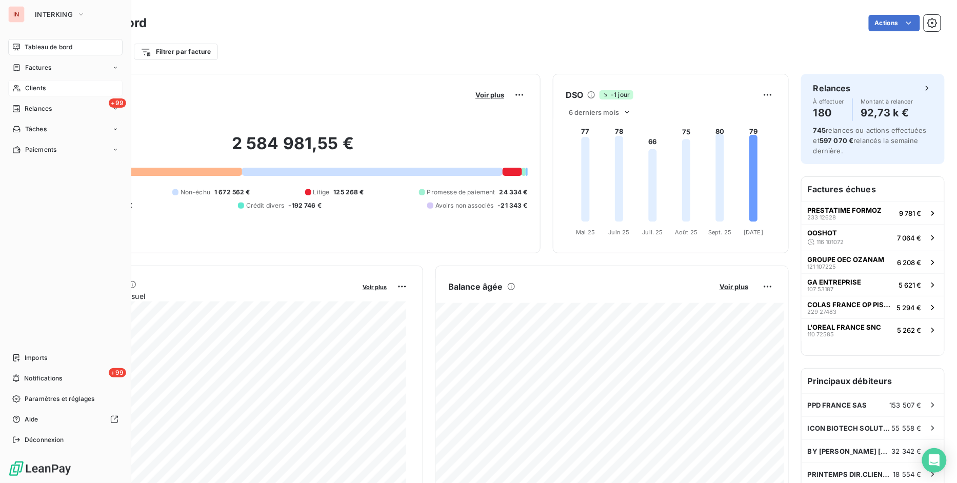
click at [36, 89] on span "Clients" at bounding box center [35, 88] width 21 height 9
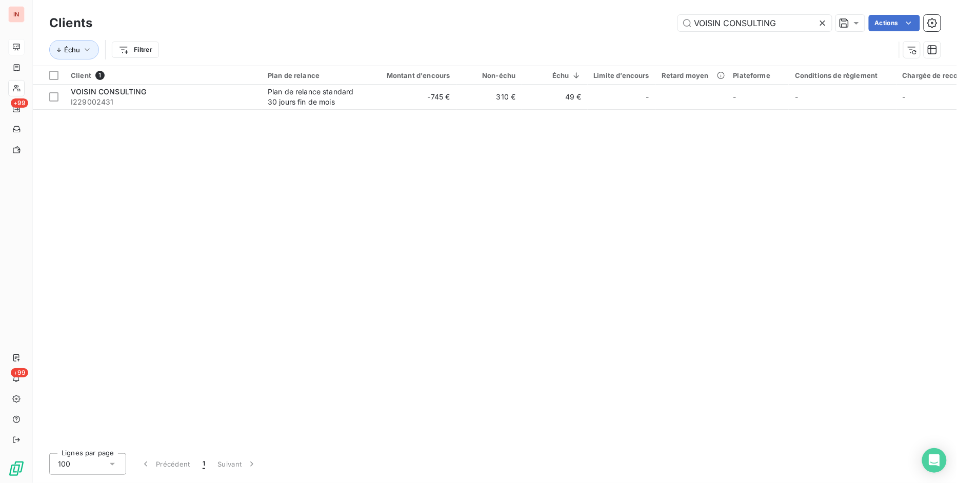
drag, startPoint x: 789, startPoint y: 19, endPoint x: 450, endPoint y: 22, distance: 339.9
click at [450, 22] on div "VOISIN CONSULTING Actions" at bounding box center [523, 23] width 836 height 16
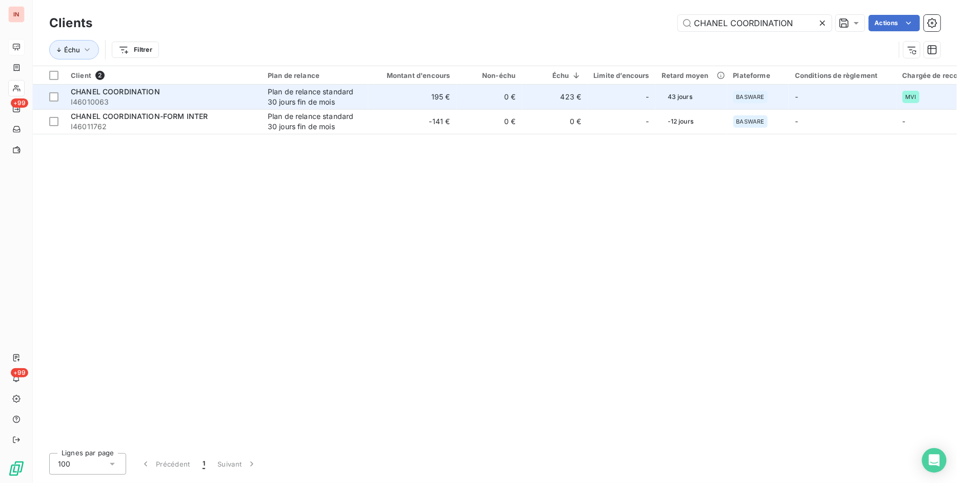
type input "CHANEL COORDINATION"
click at [147, 94] on span "CHANEL COORDINATION" at bounding box center [115, 91] width 89 height 9
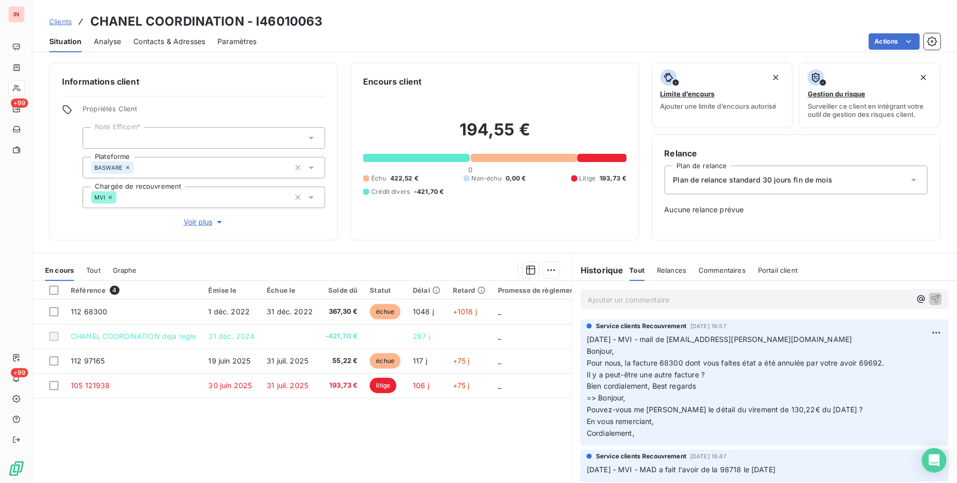
click at [89, 261] on div "Tout" at bounding box center [93, 270] width 14 height 22
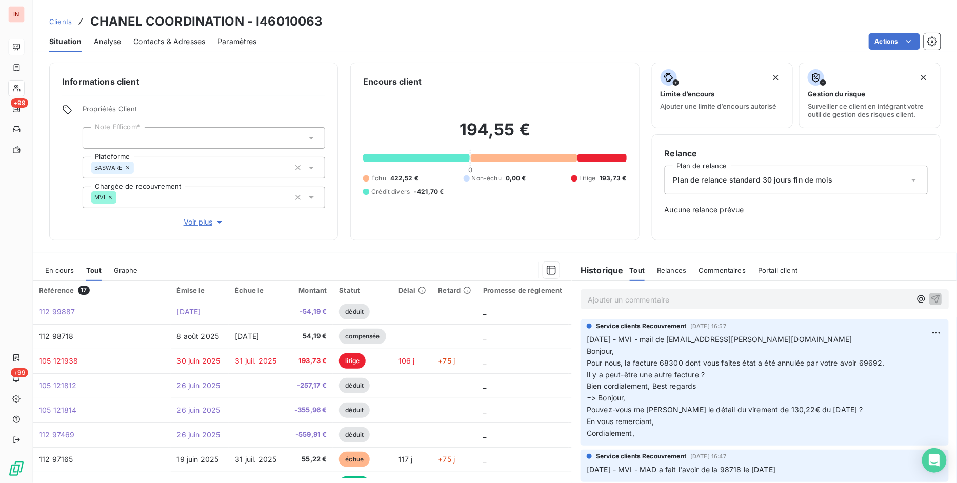
drag, startPoint x: 56, startPoint y: 21, endPoint x: 64, endPoint y: 22, distance: 7.8
click at [56, 21] on span "Clients" at bounding box center [60, 21] width 23 height 8
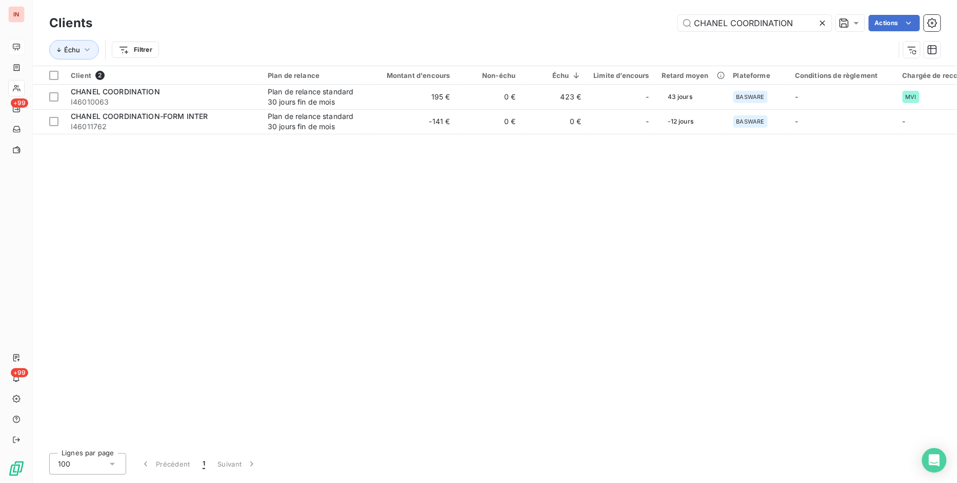
click at [821, 22] on icon at bounding box center [822, 23] width 10 height 10
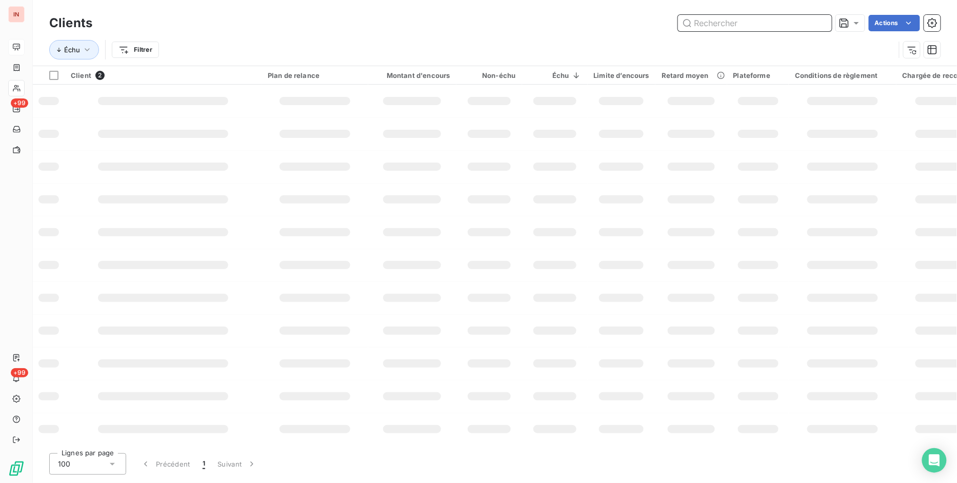
click at [744, 23] on input "text" at bounding box center [755, 23] width 154 height 16
paste input "3DSOFT"
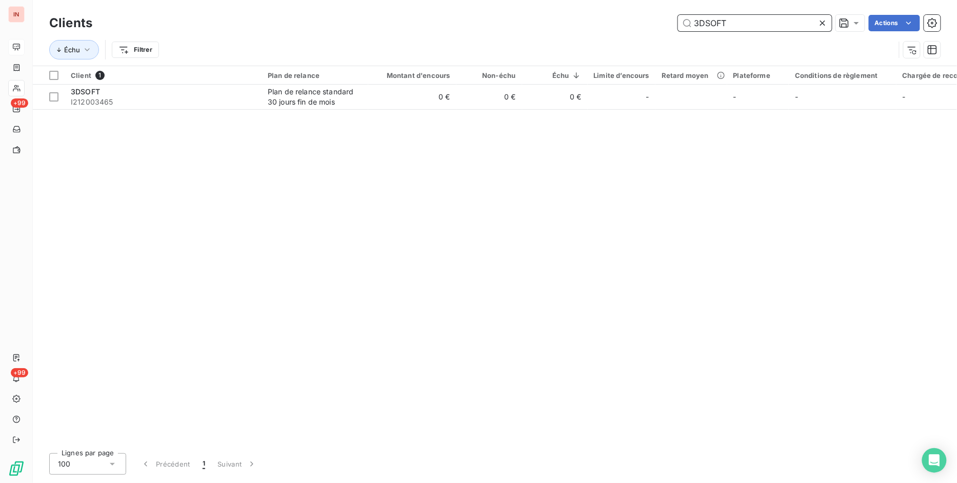
type input "3DSOFT"
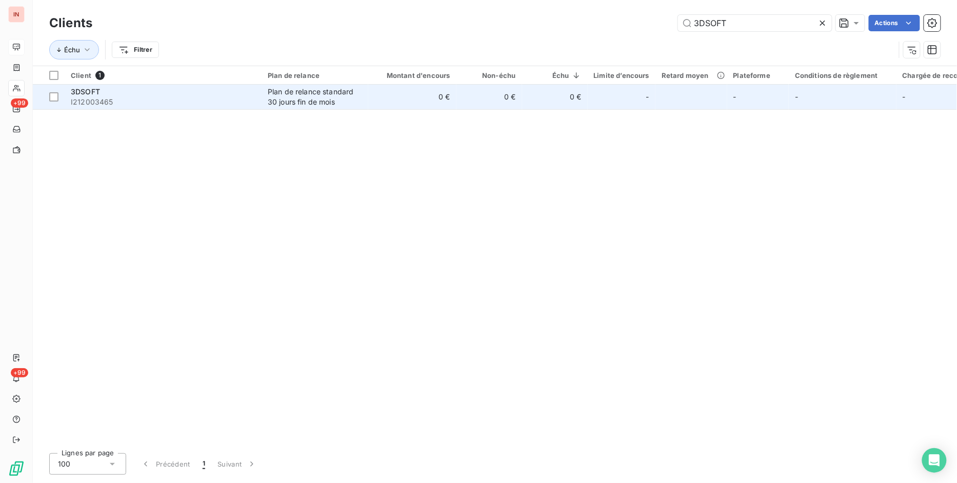
click at [330, 100] on div "Plan de relance standard 30 jours fin de mois" at bounding box center [315, 97] width 94 height 21
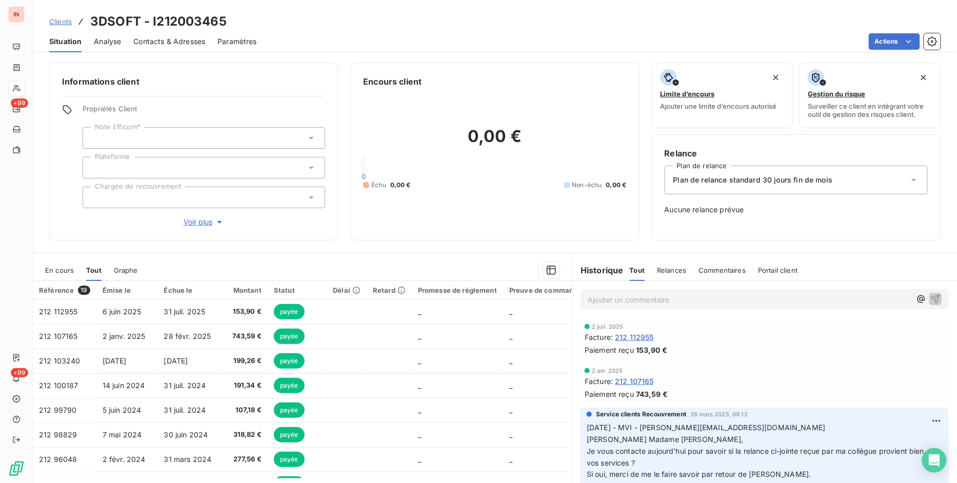
click at [58, 271] on span "En cours" at bounding box center [59, 270] width 29 height 8
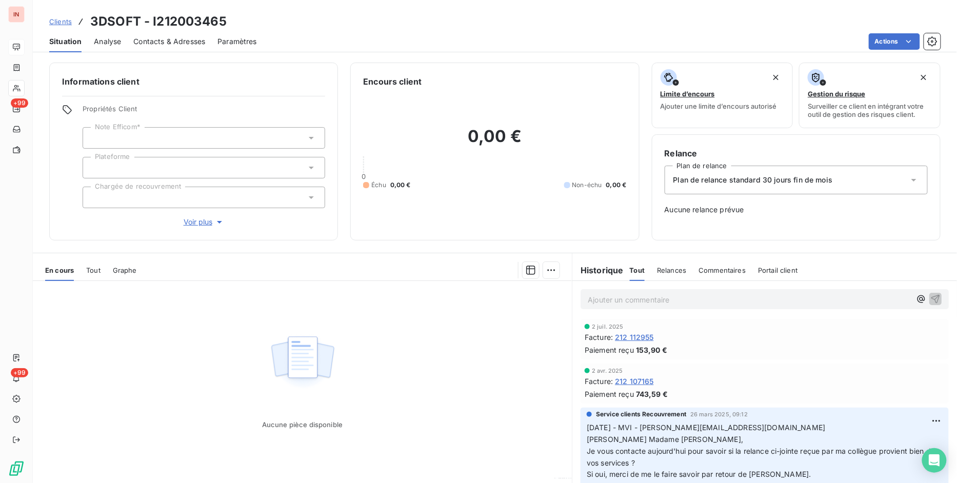
click at [98, 270] on span "Tout" at bounding box center [93, 270] width 14 height 8
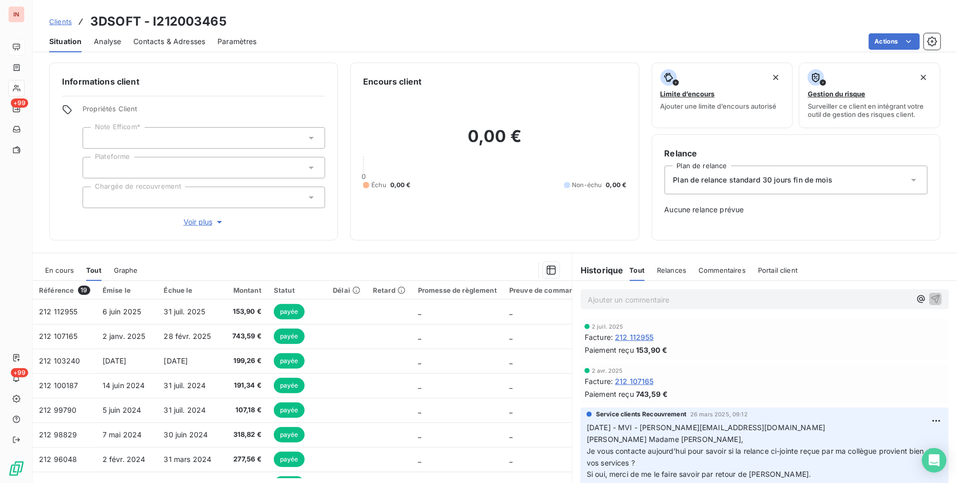
click at [65, 272] on span "En cours" at bounding box center [59, 270] width 29 height 8
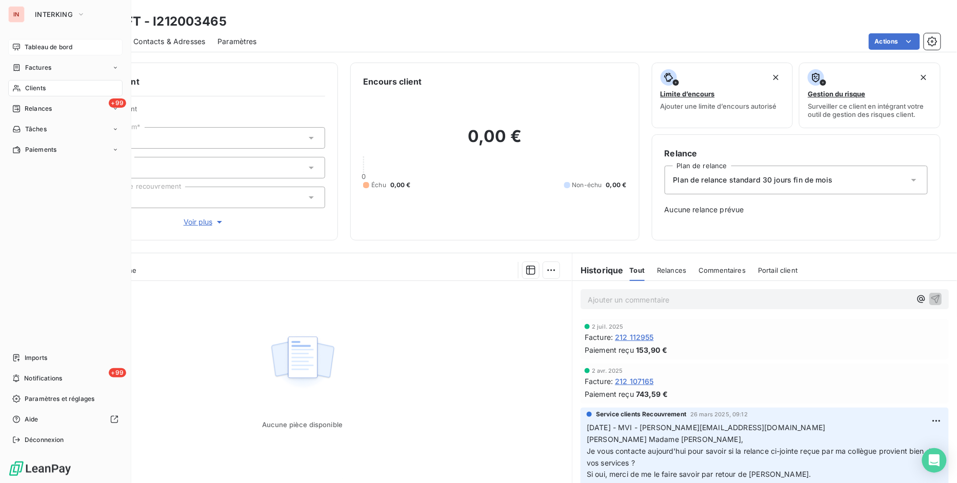
click at [36, 43] on span "Tableau de bord" at bounding box center [49, 47] width 48 height 9
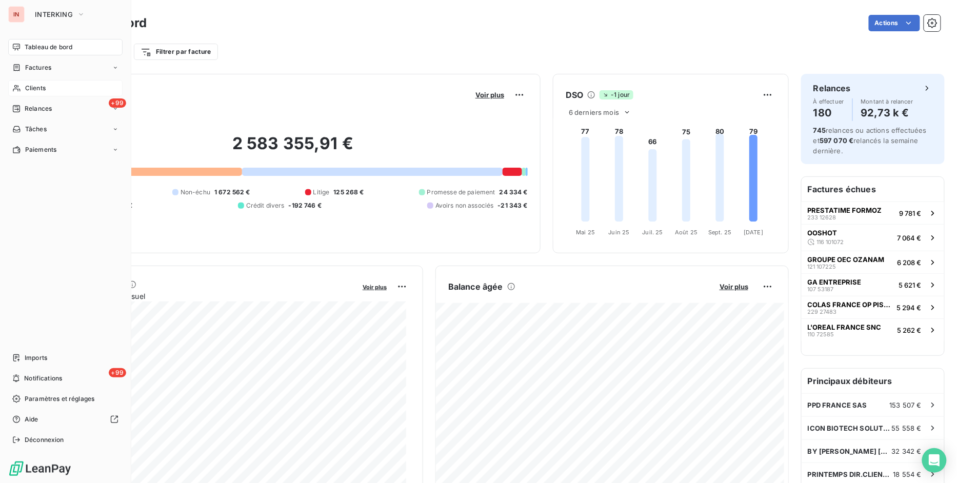
click at [44, 91] on span "Clients" at bounding box center [35, 88] width 21 height 9
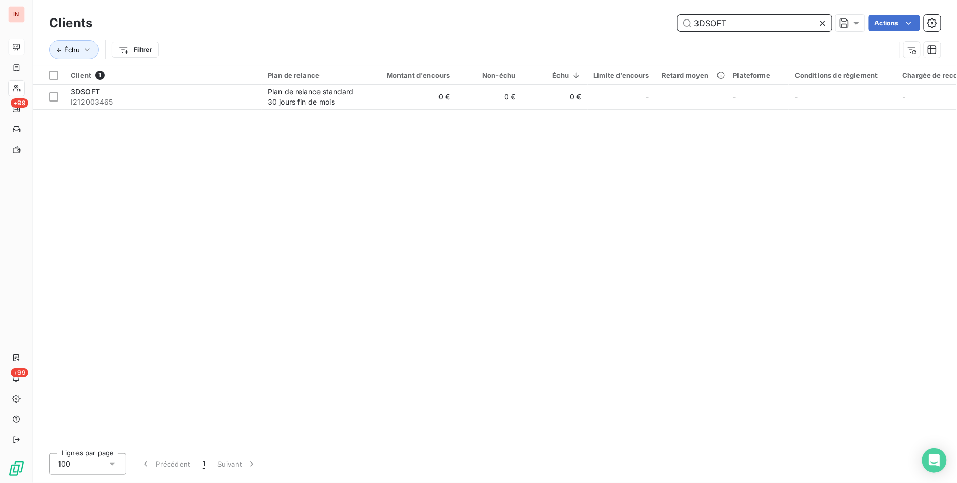
drag, startPoint x: 756, startPoint y: 25, endPoint x: 484, endPoint y: 24, distance: 271.7
click at [484, 22] on div "3DSOFT Actions" at bounding box center [523, 23] width 836 height 16
paste input "I53014072"
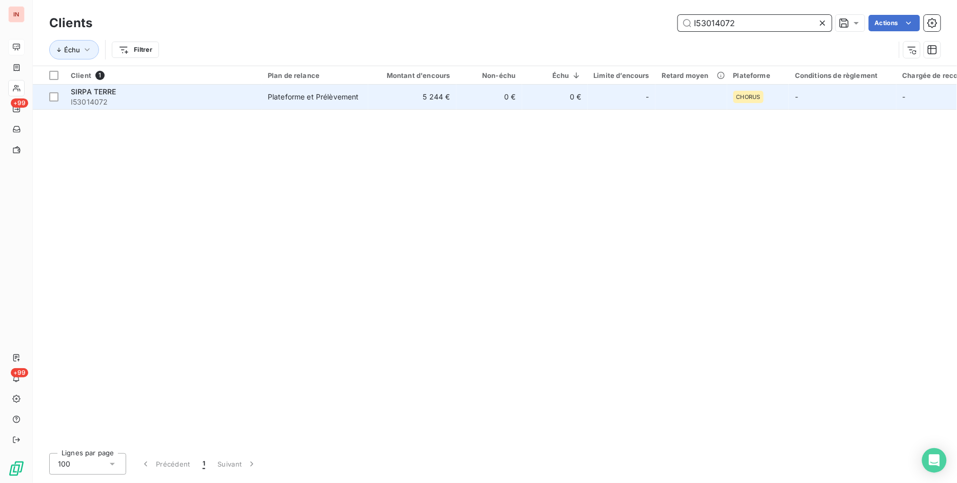
type input "I53014072"
click at [320, 100] on div "Plateforme et Prélèvement" at bounding box center [313, 97] width 91 height 10
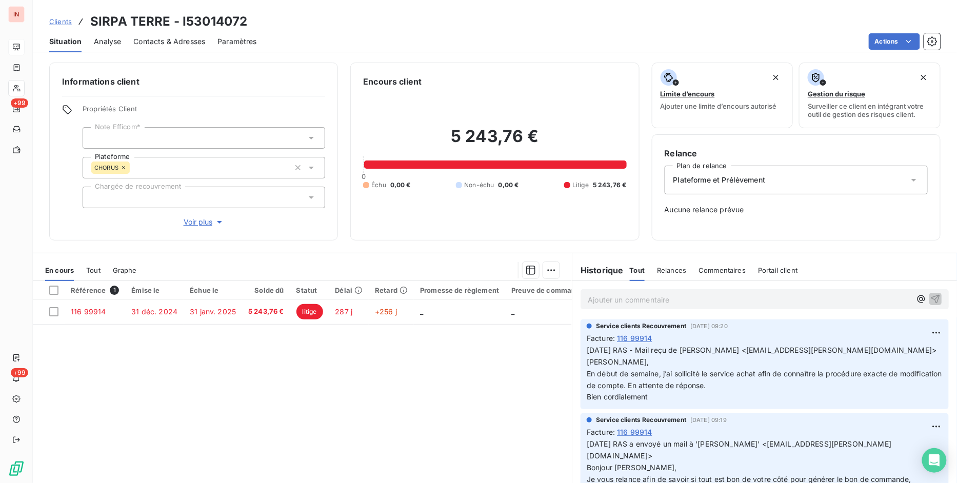
drag, startPoint x: 262, startPoint y: 19, endPoint x: 257, endPoint y: 18, distance: 5.2
click at [257, 18] on div "Clients SIRPA TERRE - I53014072" at bounding box center [495, 21] width 924 height 18
drag, startPoint x: 90, startPoint y: 21, endPoint x: 270, endPoint y: 27, distance: 179.5
click at [270, 27] on div "Clients SIRPA TERRE - I53014072" at bounding box center [495, 21] width 924 height 18
copy h3 "SIRPA TERRE - I53014072"
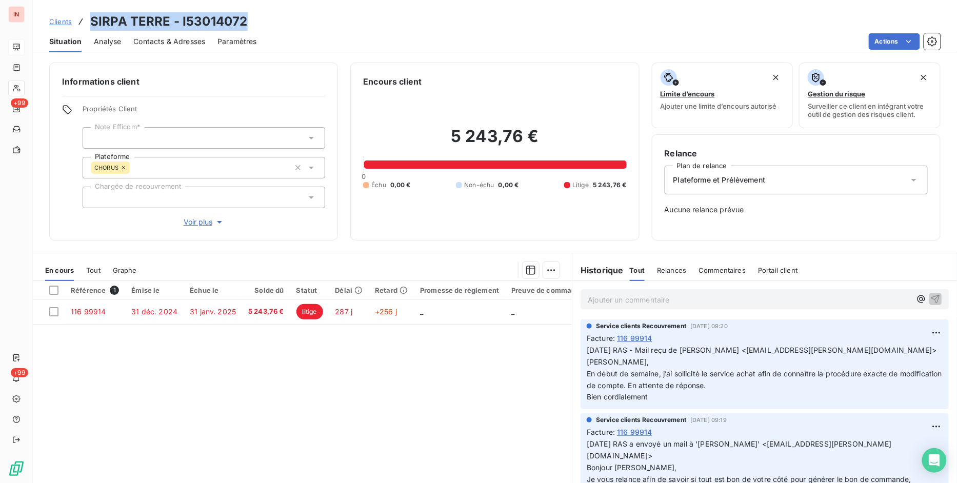
click at [65, 23] on span "Clients" at bounding box center [60, 21] width 23 height 8
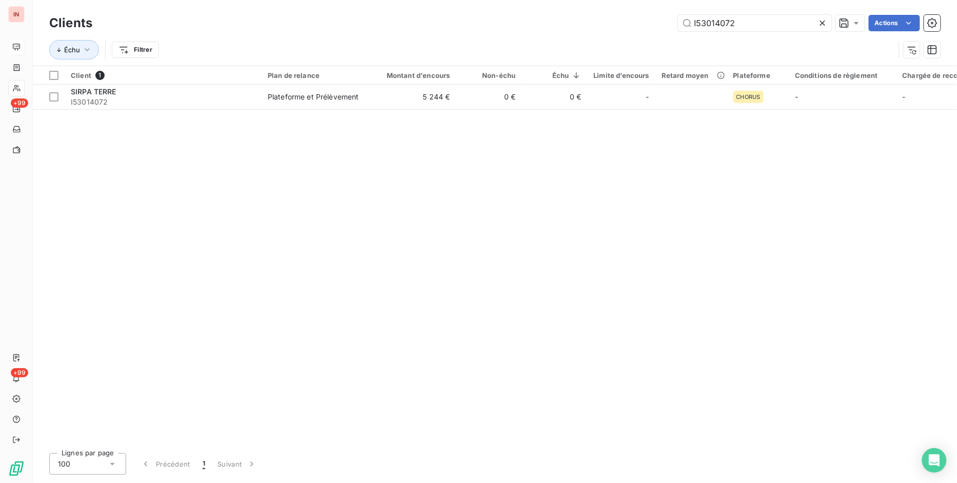
drag, startPoint x: 650, startPoint y: 19, endPoint x: 526, endPoint y: 27, distance: 124.3
click at [523, 16] on div "I53014072 Actions" at bounding box center [523, 23] width 836 height 16
drag, startPoint x: 754, startPoint y: 25, endPoint x: 536, endPoint y: 29, distance: 217.4
click at [516, 15] on div "I224005230 Actions" at bounding box center [523, 23] width 836 height 16
paste input "122009317"
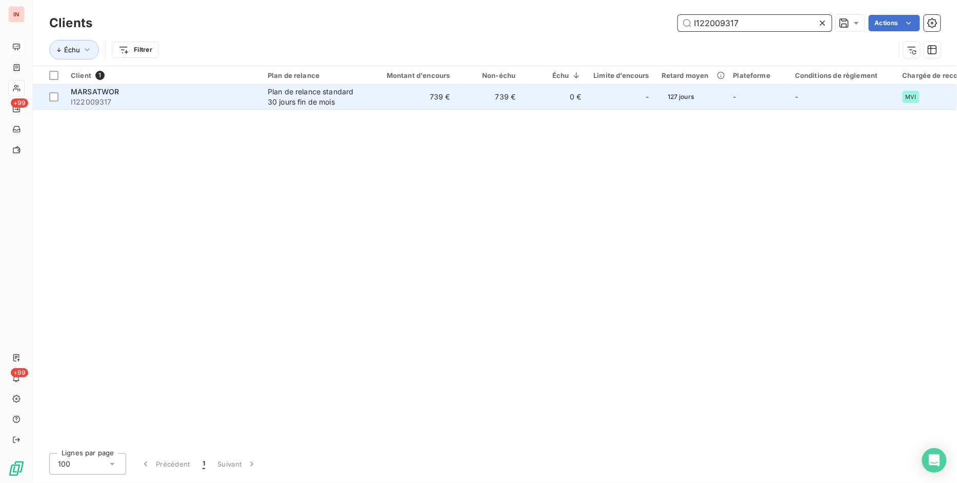
type input "I122009317"
click at [219, 97] on span "I122009317" at bounding box center [163, 102] width 185 height 10
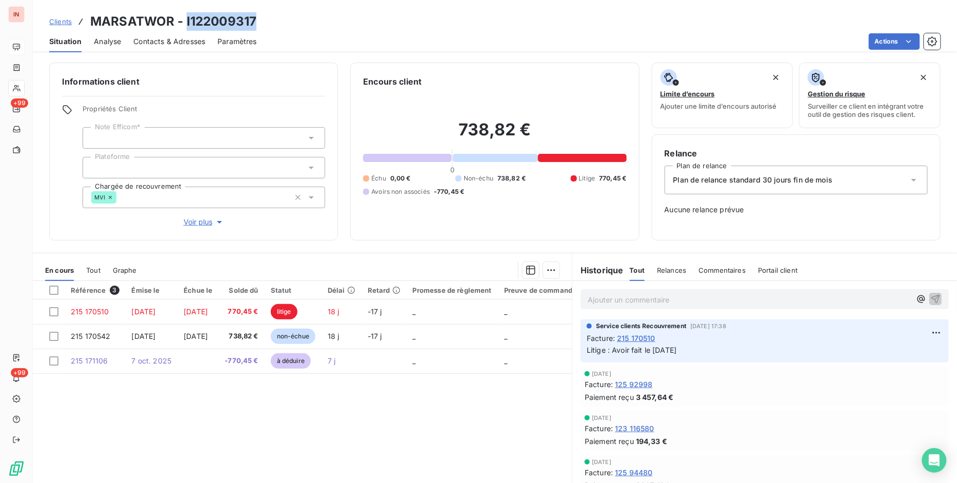
drag, startPoint x: 196, startPoint y: 19, endPoint x: 254, endPoint y: 21, distance: 58.4
click at [254, 21] on h3 "MARSATWOR - I122009317" at bounding box center [173, 21] width 166 height 18
copy h3 "I122009317"
click at [55, 16] on link "Clients" at bounding box center [60, 21] width 23 height 10
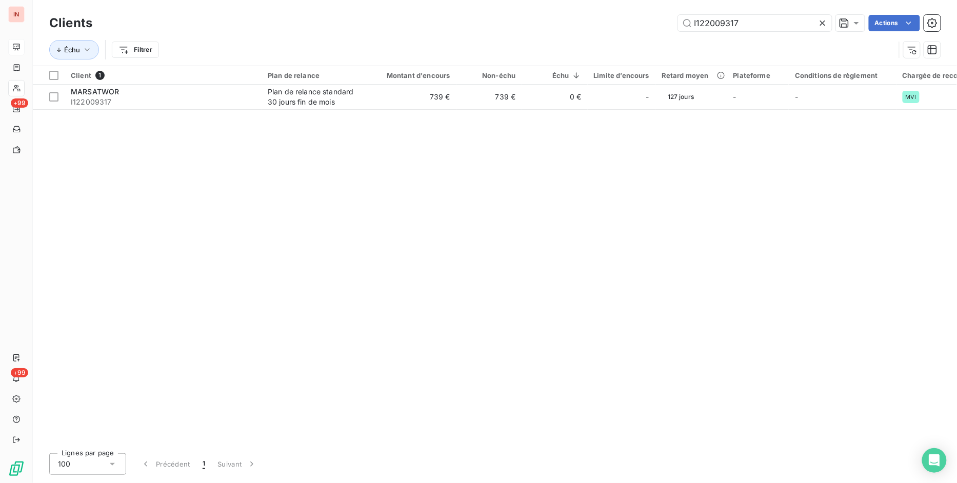
drag, startPoint x: 758, startPoint y: 29, endPoint x: 652, endPoint y: 36, distance: 105.8
click at [621, 25] on div "I122009317 Actions" at bounding box center [523, 23] width 836 height 16
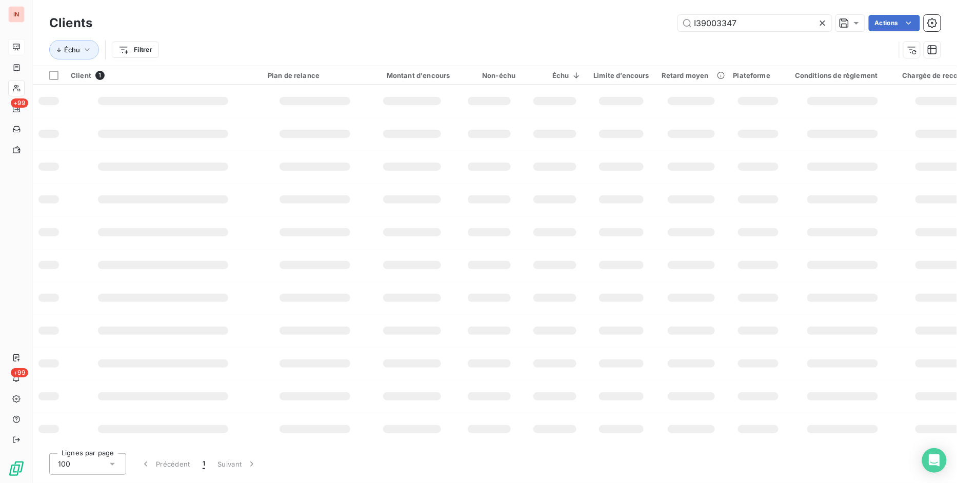
type input "I39003347"
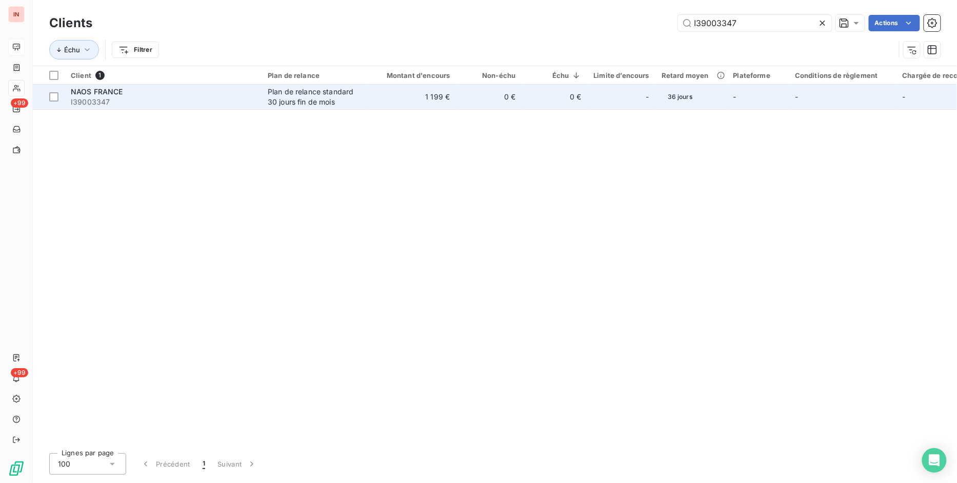
click at [239, 87] on div "NAOS FRANCE" at bounding box center [163, 92] width 185 height 10
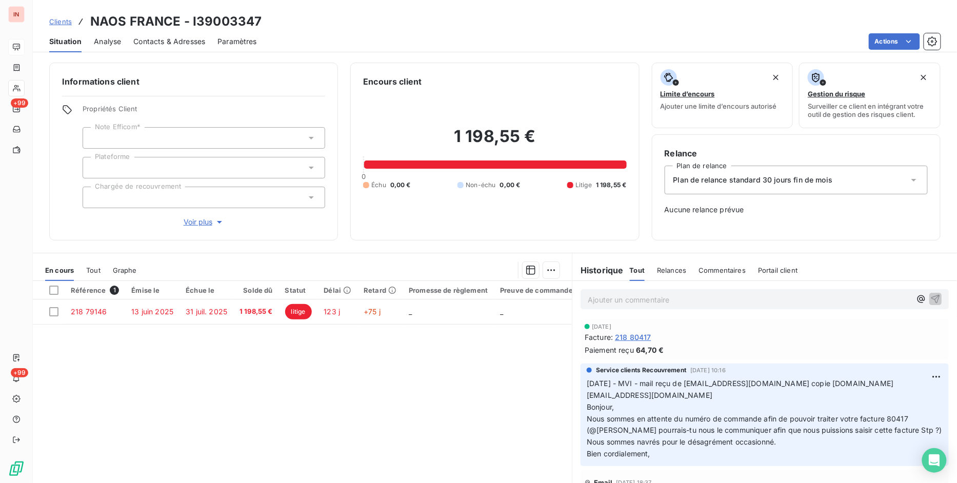
click at [199, 223] on span "Voir plus" at bounding box center [204, 222] width 41 height 10
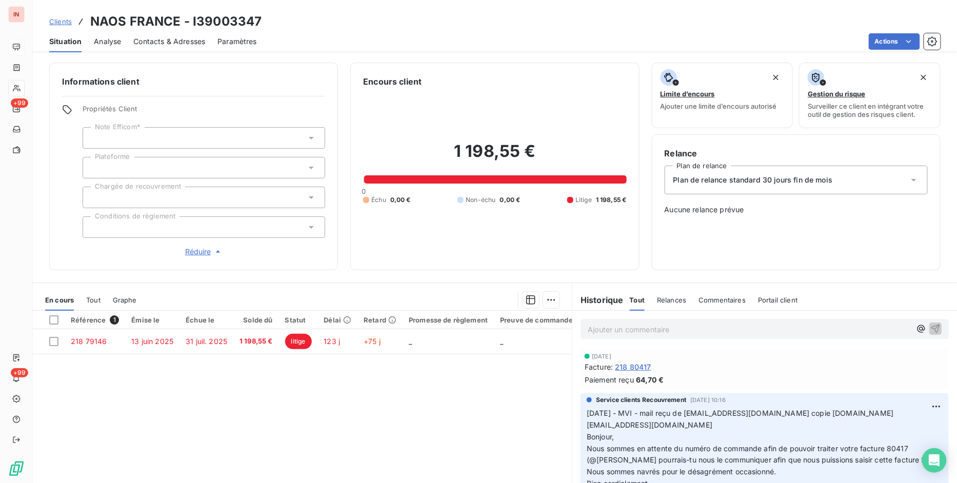
click at [176, 194] on div at bounding box center [204, 198] width 242 height 22
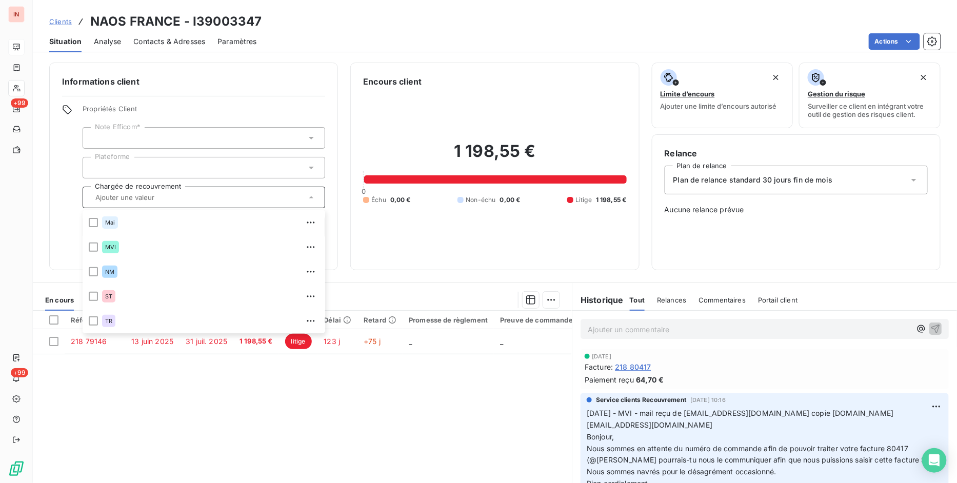
click at [223, 160] on div at bounding box center [204, 168] width 242 height 22
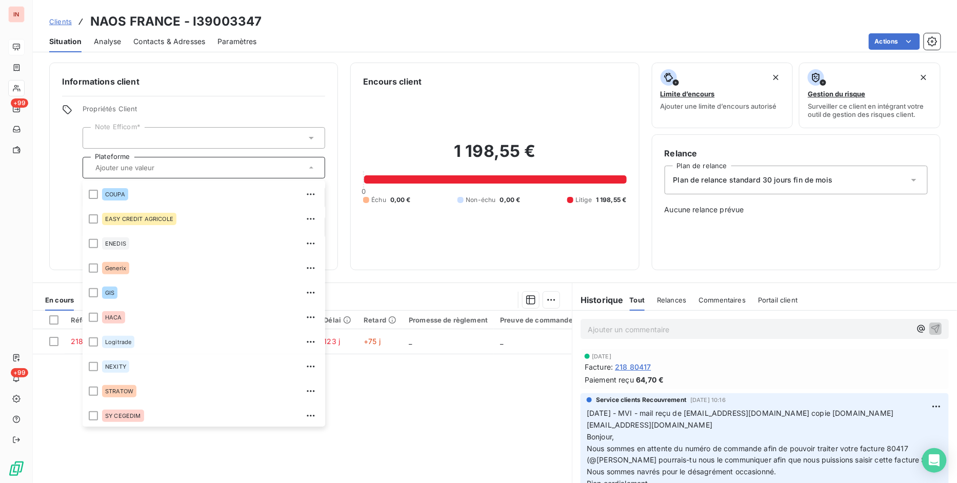
scroll to position [270, 0]
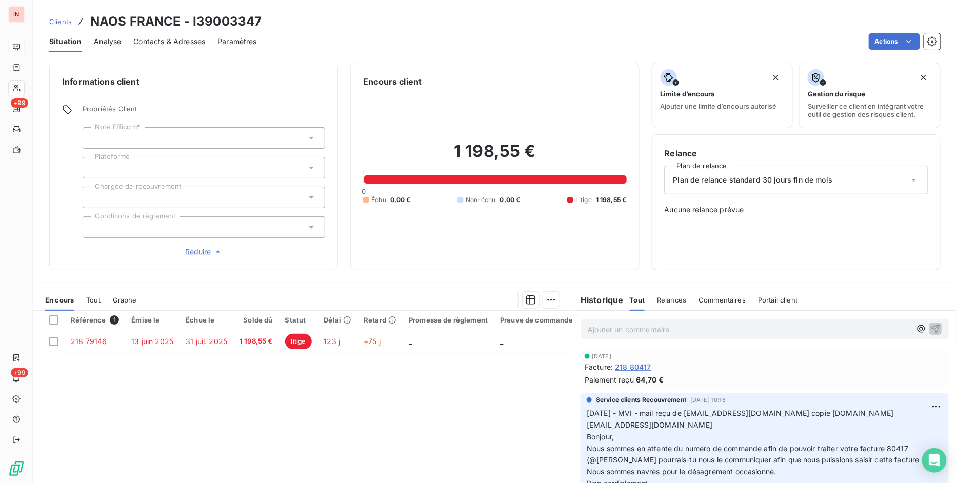
click at [446, 29] on div "Clients NAOS FRANCE - I39003347" at bounding box center [495, 21] width 924 height 18
click at [308, 424] on div "Référence 1 Émise le Échue le Solde dû Statut Délai Retard Promesse de règlemen…" at bounding box center [302, 409] width 539 height 197
click at [65, 22] on span "Clients" at bounding box center [60, 21] width 23 height 8
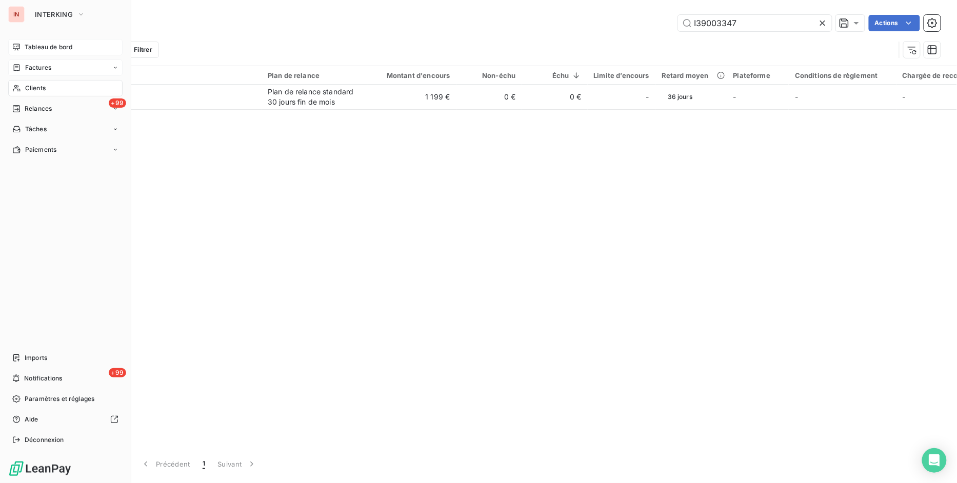
click at [45, 68] on span "Factures" at bounding box center [38, 67] width 26 height 9
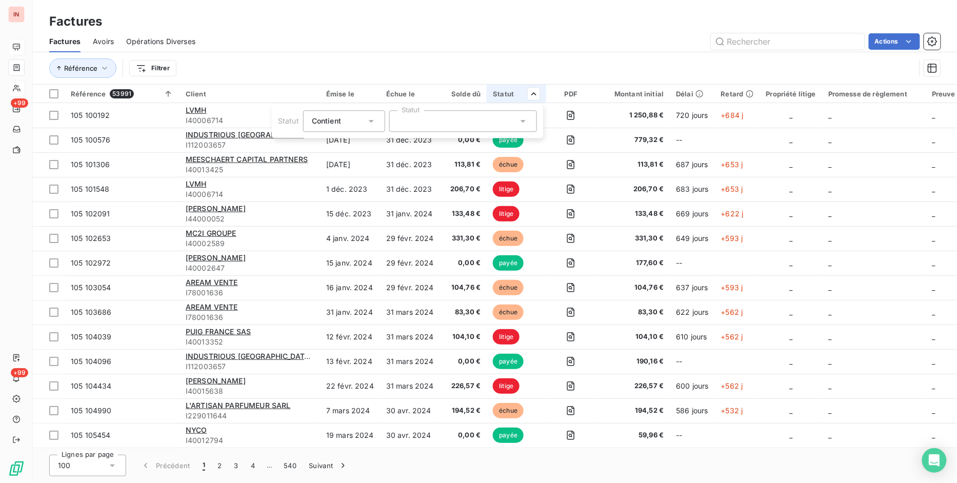
click at [524, 120] on icon at bounding box center [523, 121] width 10 height 10
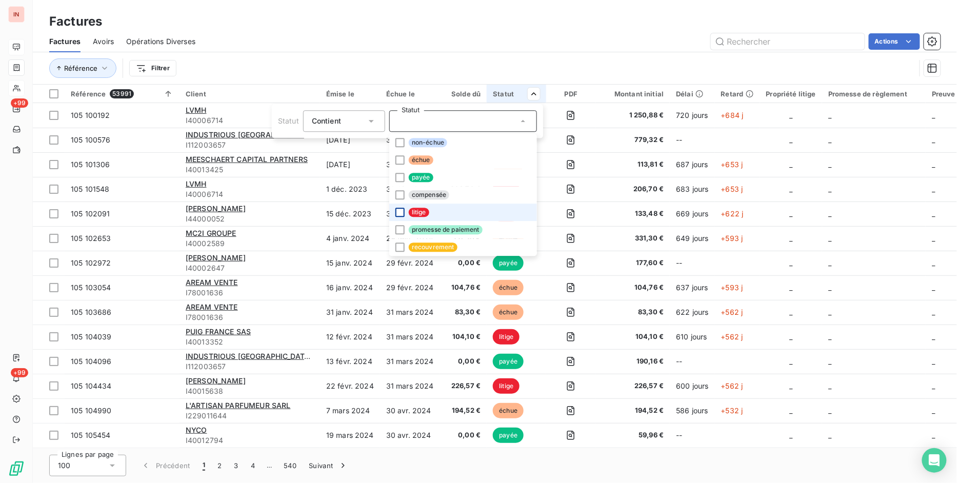
click at [397, 214] on div at bounding box center [399, 212] width 9 height 9
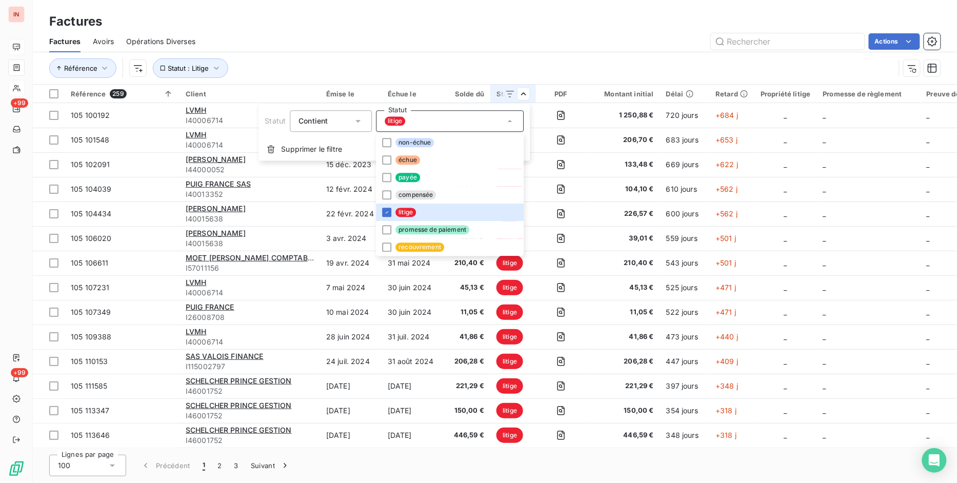
click at [636, 23] on html "IN +99 +99 Factures Factures Avoirs Opérations Diverses Actions Référence Statu…" at bounding box center [478, 241] width 957 height 483
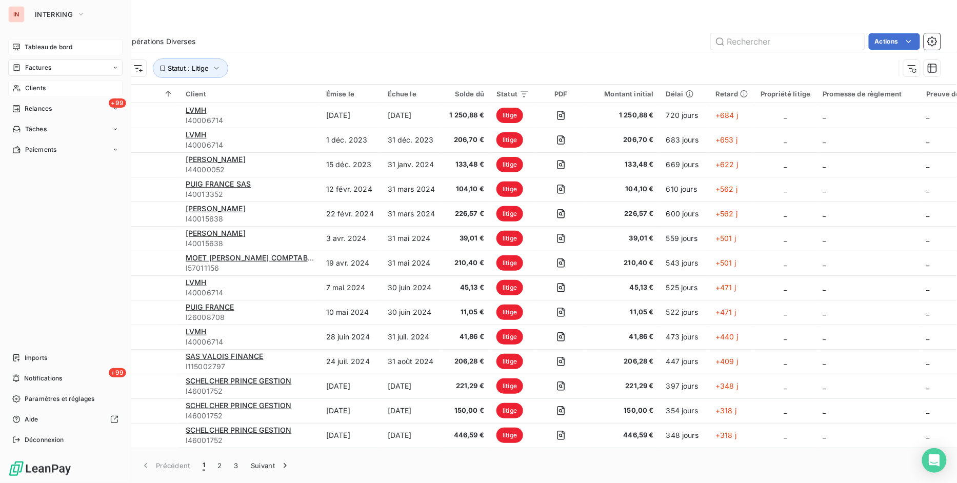
click at [46, 45] on span "Tableau de bord" at bounding box center [49, 47] width 48 height 9
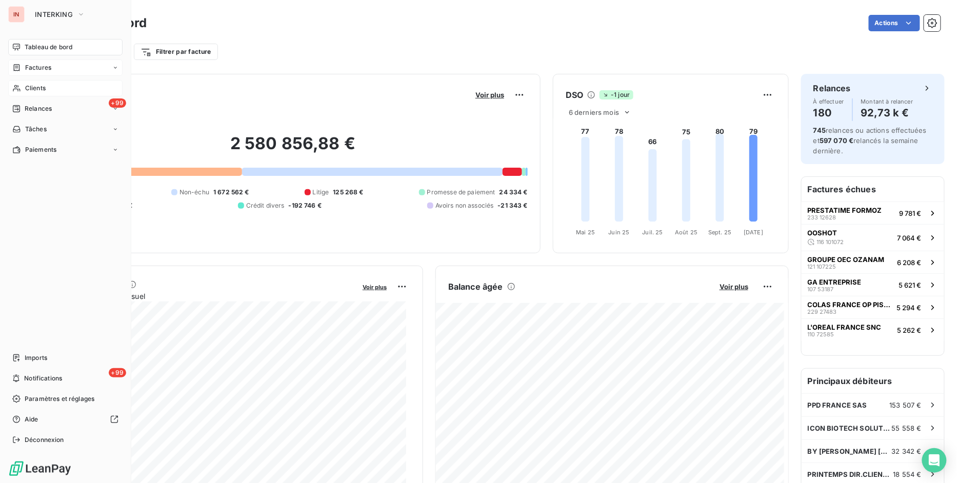
drag, startPoint x: 42, startPoint y: 86, endPoint x: 128, endPoint y: 80, distance: 86.3
click at [42, 86] on span "Clients" at bounding box center [35, 88] width 21 height 9
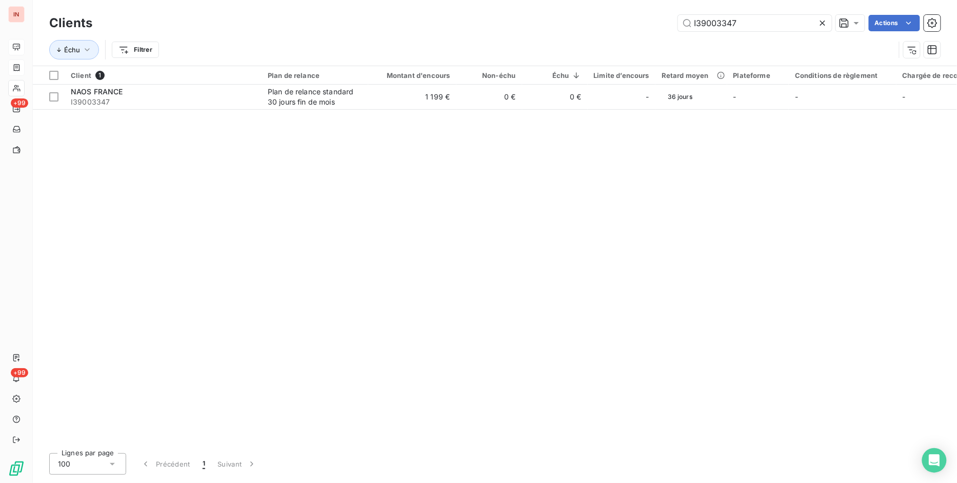
drag, startPoint x: 760, startPoint y: 25, endPoint x: 498, endPoint y: 17, distance: 261.5
click at [499, 16] on div "I39003347 Actions" at bounding box center [523, 23] width 836 height 16
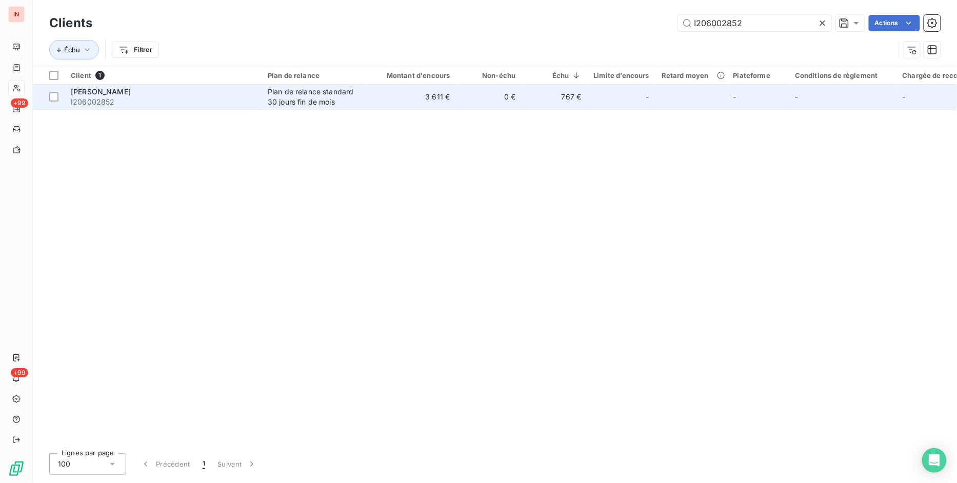
type input "I206002852"
click at [436, 97] on td "3 611 €" at bounding box center [412, 97] width 88 height 25
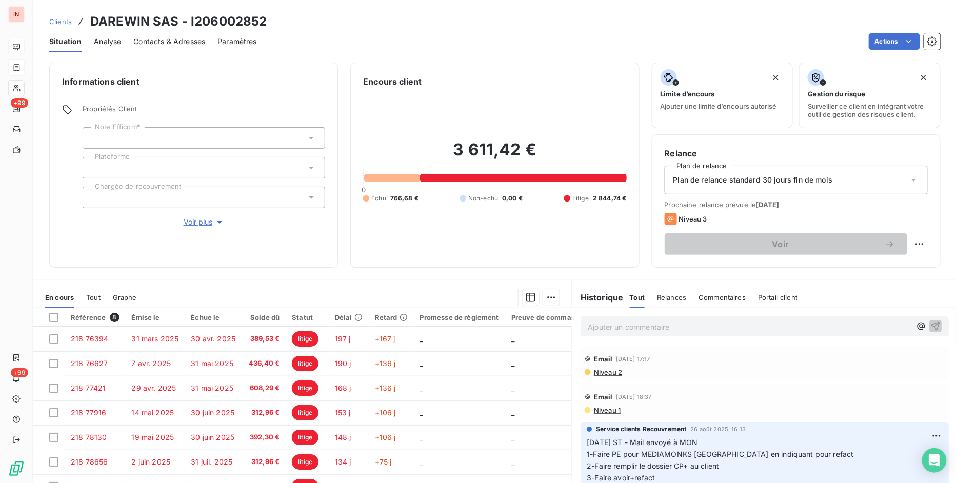
scroll to position [53, 0]
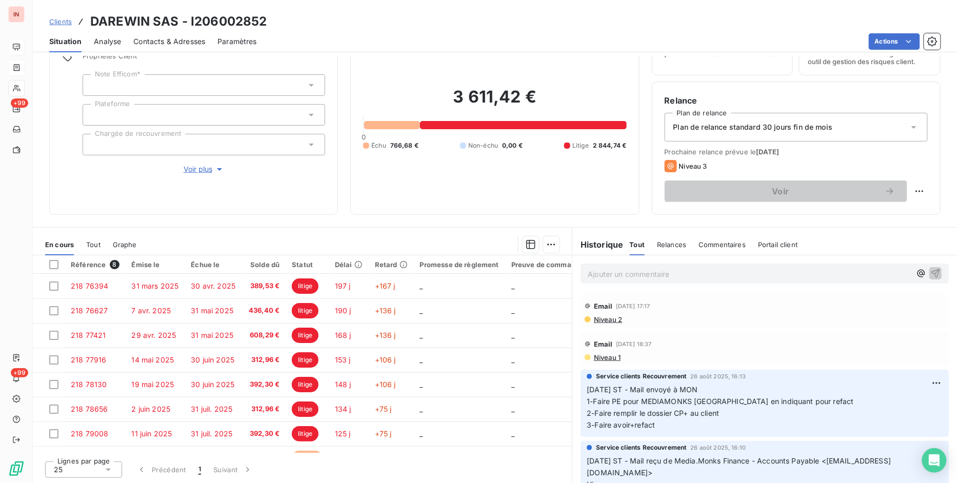
click at [54, 16] on link "Clients" at bounding box center [60, 21] width 23 height 10
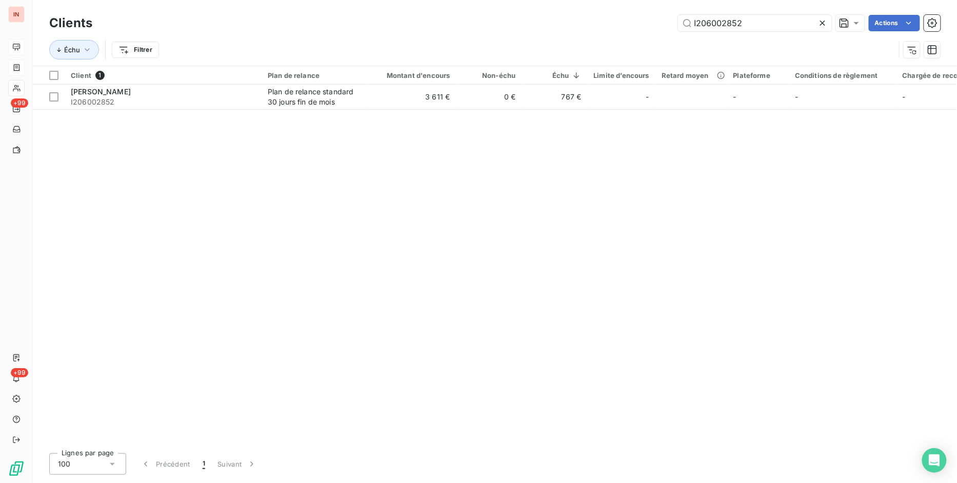
drag, startPoint x: 754, startPoint y: 24, endPoint x: 605, endPoint y: 23, distance: 148.1
click at [607, 23] on div "I206002852 Actions" at bounding box center [523, 23] width 836 height 16
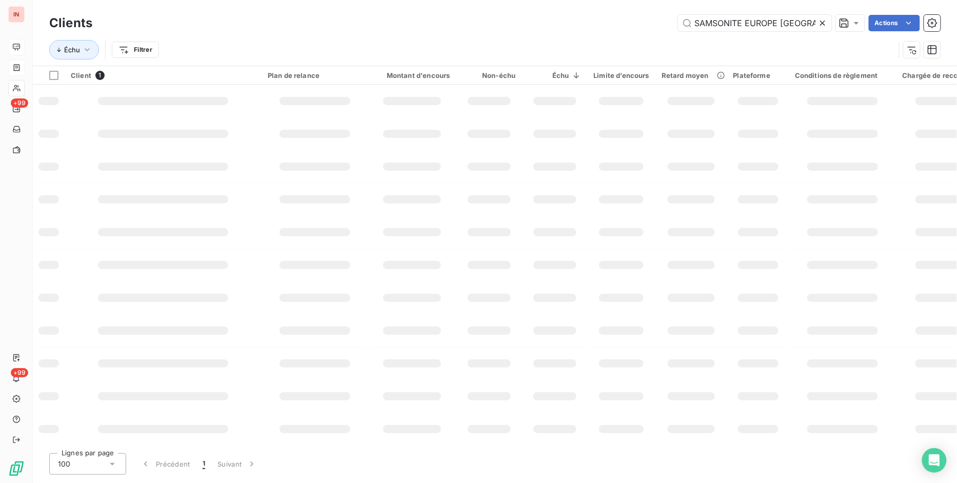
type input "SAMSONITE EUROPE [GEOGRAPHIC_DATA]"
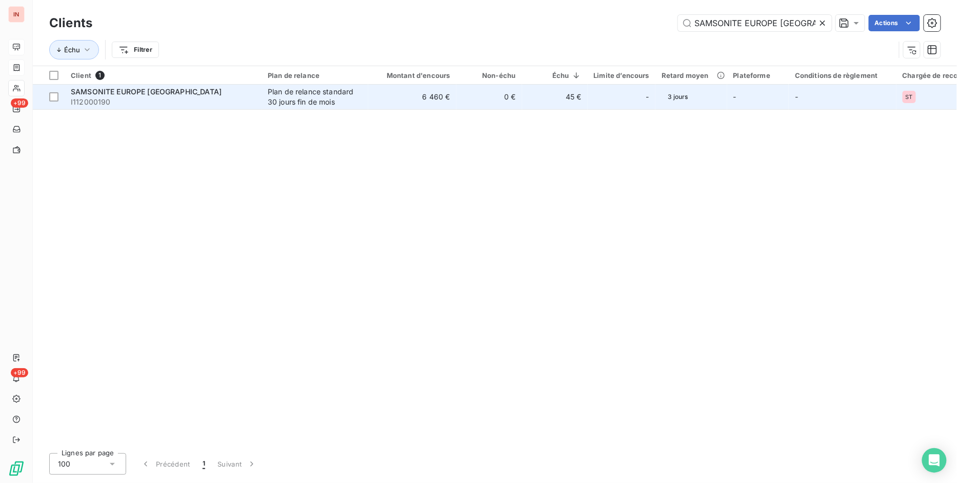
click at [153, 94] on span "SAMSONITE EUROPE [GEOGRAPHIC_DATA]" at bounding box center [146, 91] width 151 height 9
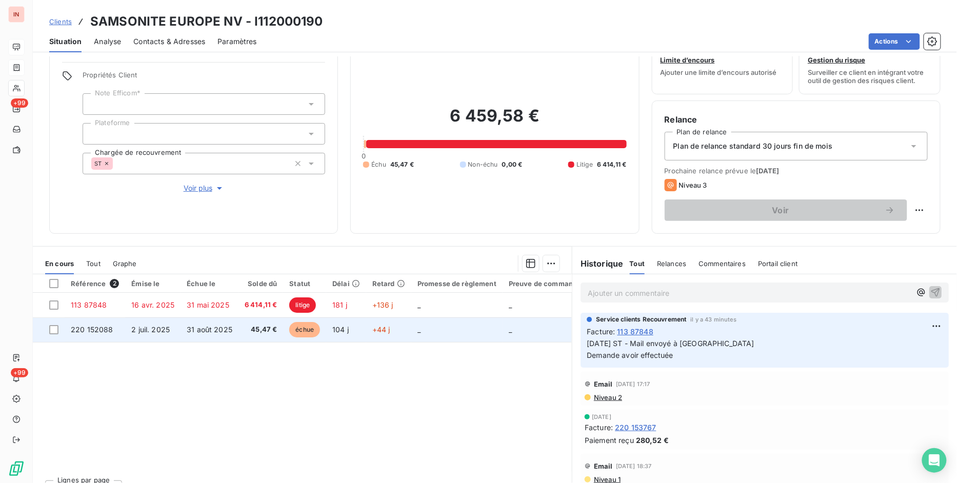
scroll to position [53, 0]
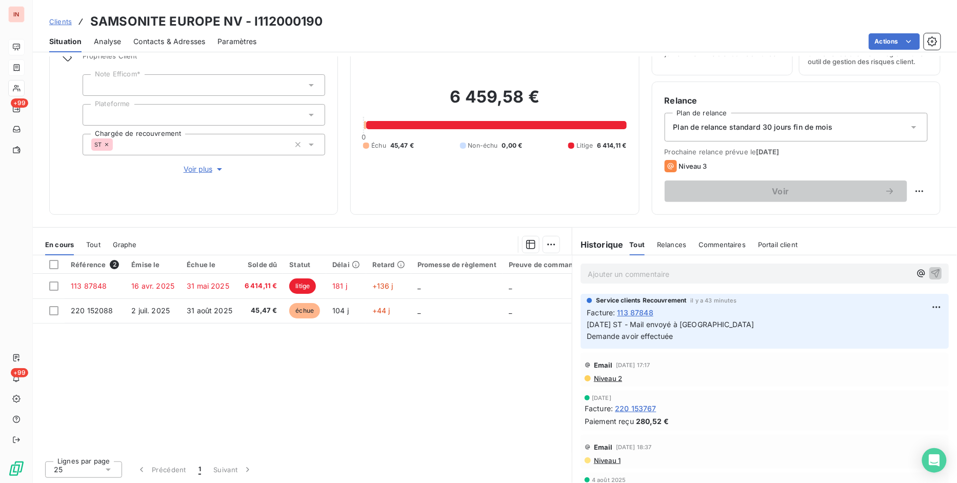
click at [580, 324] on div "Service clients Recouvrement il y a 43 minutes Facture : 113 87848 [DATE] ST - …" at bounding box center [764, 321] width 368 height 55
click at [330, 360] on div "Référence 2 Émise le Échue le Solde dû Statut Délai Retard Promesse de règlemen…" at bounding box center [302, 353] width 539 height 197
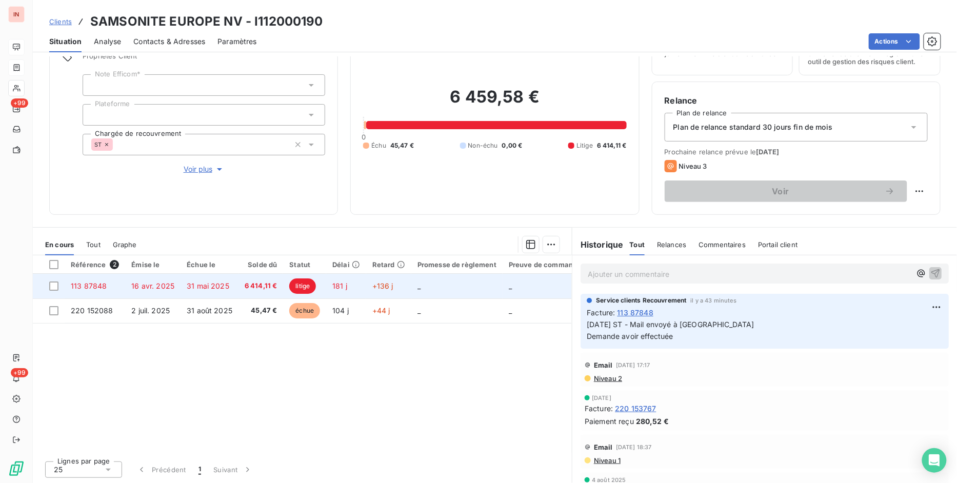
click at [216, 285] on span "31 mai 2025" at bounding box center [208, 285] width 43 height 9
